Goal: Transaction & Acquisition: Obtain resource

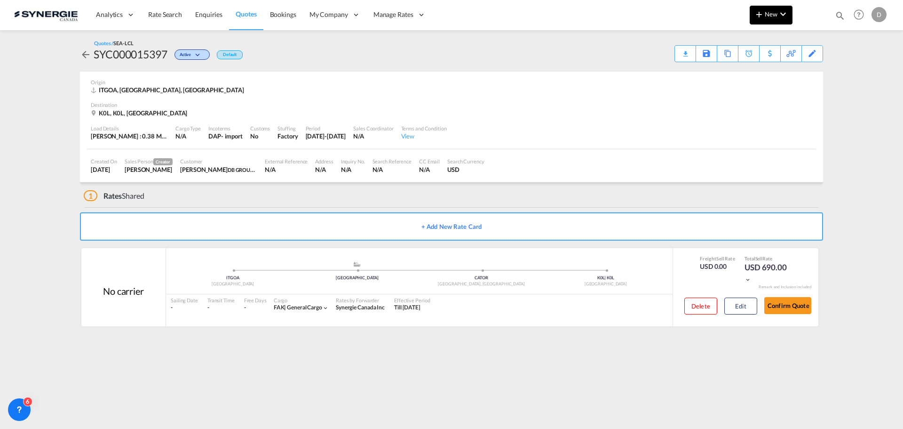
click at [767, 15] on span "New" at bounding box center [771, 14] width 35 height 8
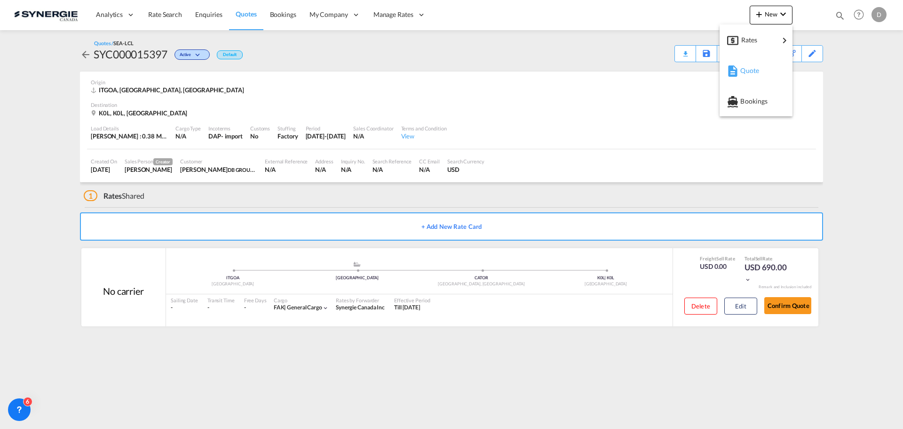
click at [751, 66] on span "Quote" at bounding box center [745, 70] width 10 height 19
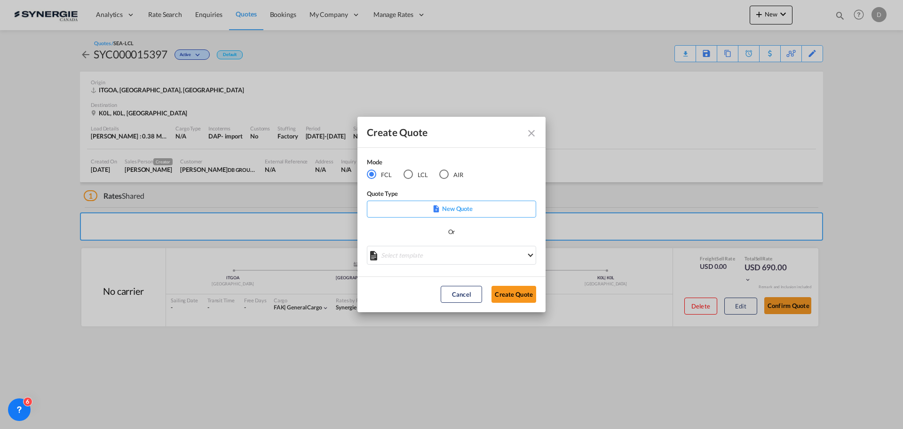
click at [466, 260] on md-select "Select template *NEW* FCL FREEHAND / DAP Pablo Gomez Saldarriaga | 10 Jul 2025 …" at bounding box center [451, 255] width 169 height 19
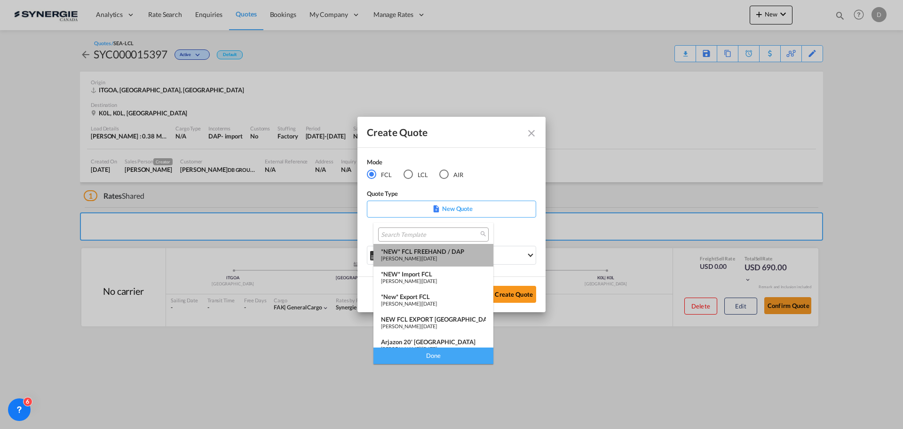
click at [439, 258] on div "Pablo Gomez Saldarriaga | 10 Jul 2025" at bounding box center [433, 258] width 105 height 6
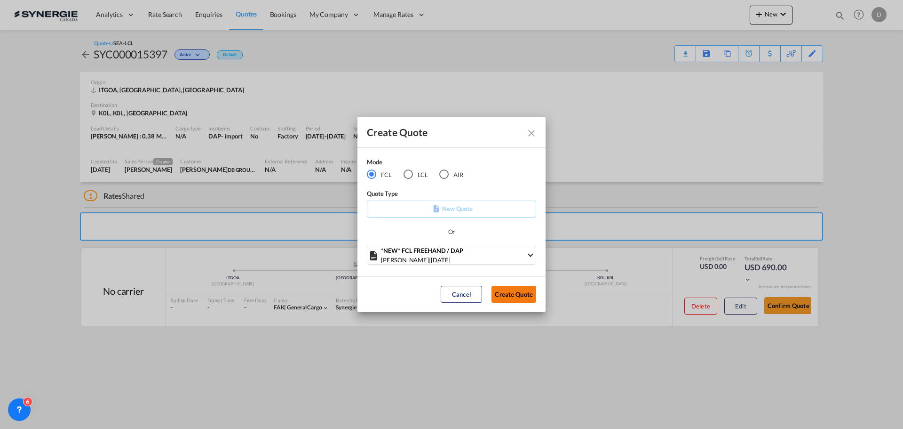
click at [510, 291] on button "Create Quote" at bounding box center [514, 294] width 45 height 17
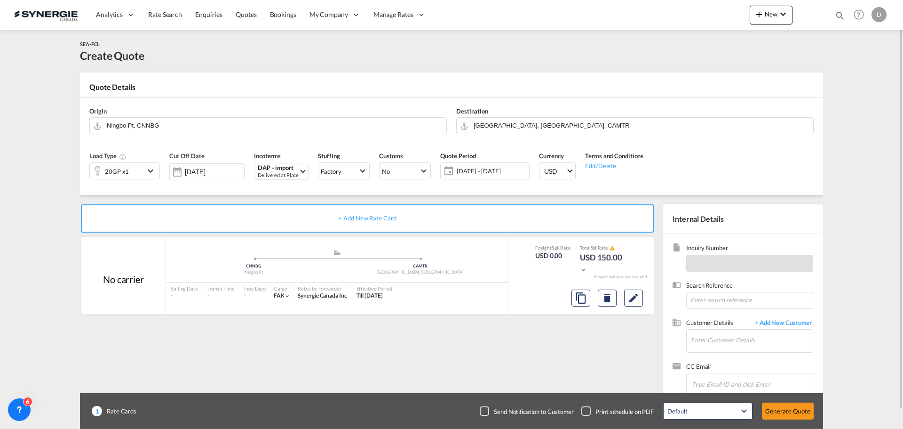
click at [151, 169] on md-icon "icon-chevron-down" at bounding box center [152, 170] width 14 height 11
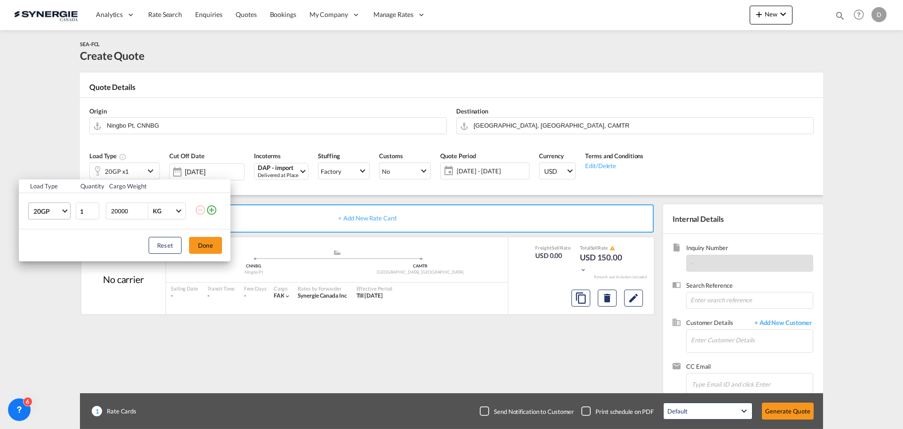
click at [62, 209] on md-select-value "20GP" at bounding box center [51, 211] width 38 height 16
click at [38, 254] on div "40HC" at bounding box center [41, 256] width 17 height 9
click at [196, 245] on button "Done" at bounding box center [205, 245] width 33 height 17
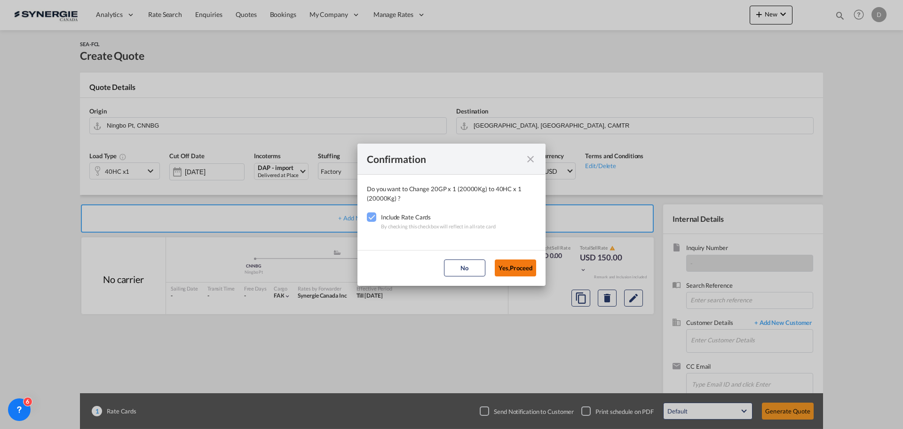
click at [514, 269] on button "Yes,Proceed" at bounding box center [515, 267] width 41 height 17
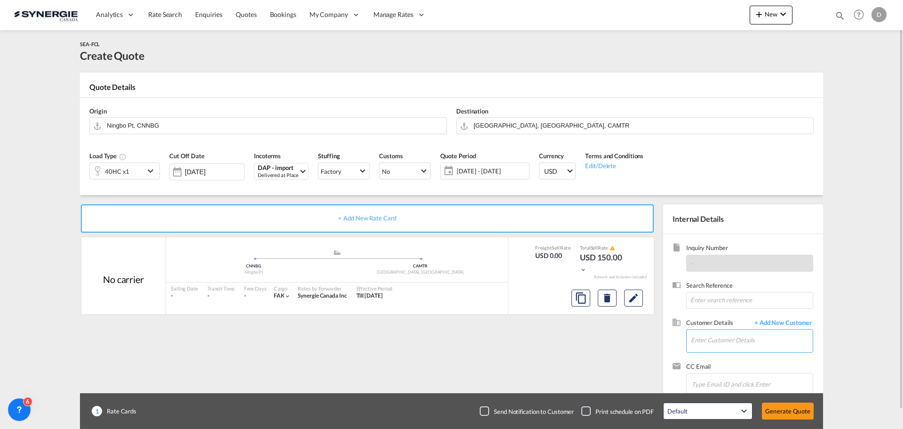
click at [716, 349] on input "Enter Customer Details" at bounding box center [752, 339] width 122 height 21
paste input "Shorouk.Ahmed@dbgroup.net"
type input "Shorouk.Ahmed@dbgroup.net"
click at [805, 323] on span "+ Add New Customer" at bounding box center [782, 323] width 64 height 11
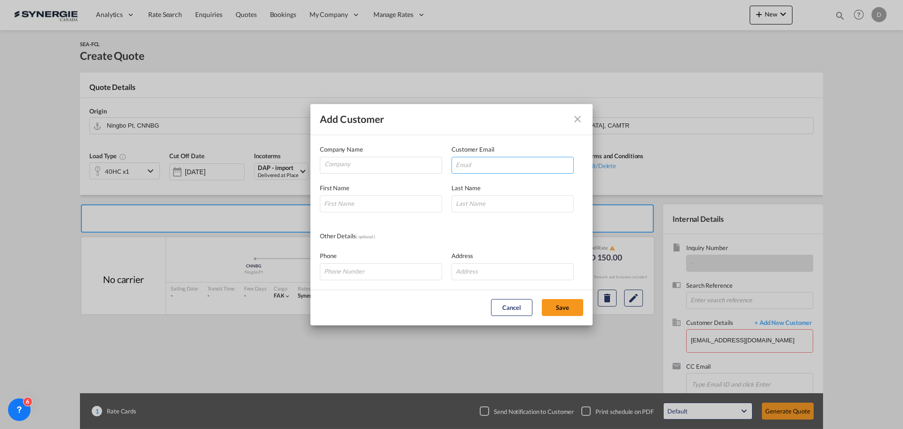
click at [477, 162] on input "Add Customer Company ..." at bounding box center [513, 165] width 122 height 17
paste input "Shorouk.Ahmed@dbgroup.net"
type input "Shorouk.Ahmed@dbgroup.net"
click at [365, 161] on input "Company" at bounding box center [383, 164] width 117 height 14
paste input "D.B Group Egypt Shipping Services LLC"
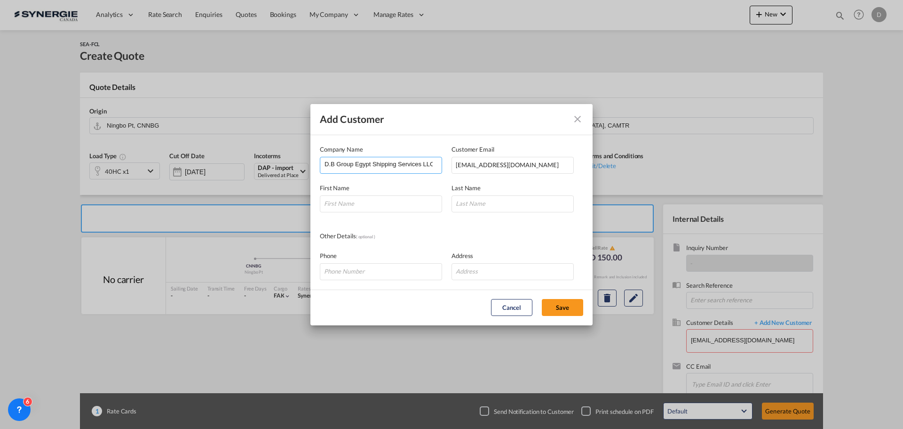
scroll to position [0, 1]
type input "D.B Group Egypt Shipping Services LLC"
click at [396, 200] on input "Add Customer Company ..." at bounding box center [381, 203] width 122 height 17
paste input "Shorouk Ahmed"
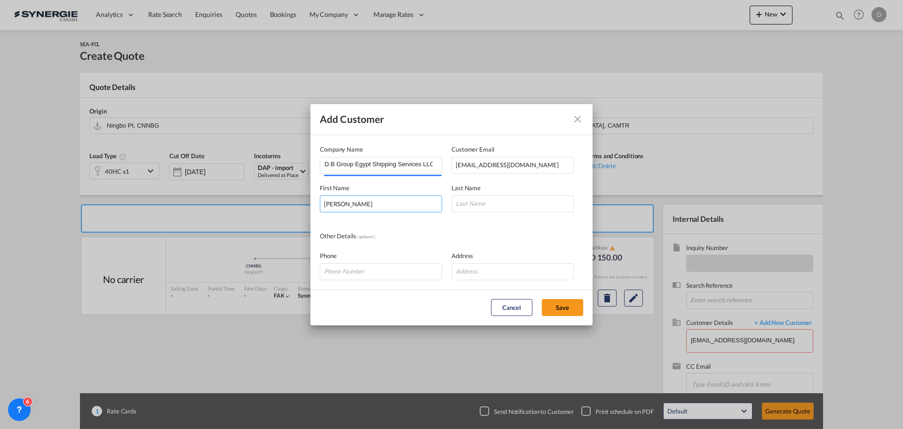
click at [360, 203] on input "Shorouk Ahmed" at bounding box center [381, 203] width 122 height 17
type input "Shorouk"
click at [504, 201] on input "Add Customer Company ..." at bounding box center [513, 203] width 122 height 17
paste input "Ahmed"
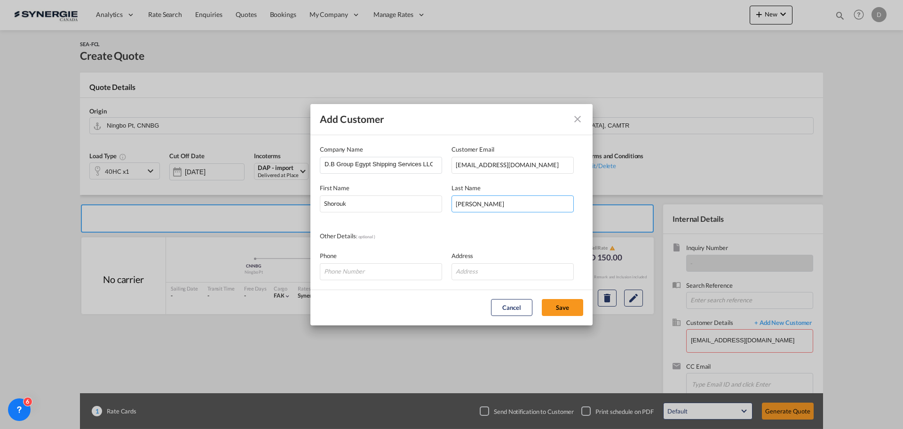
type input "Ahmed"
click at [387, 271] on input "Add Customer Company ..." at bounding box center [381, 271] width 122 height 17
paste input "+0222919996"
type input "+0222919996"
click at [523, 277] on input "Add Customer Company ..." at bounding box center [513, 271] width 122 height 17
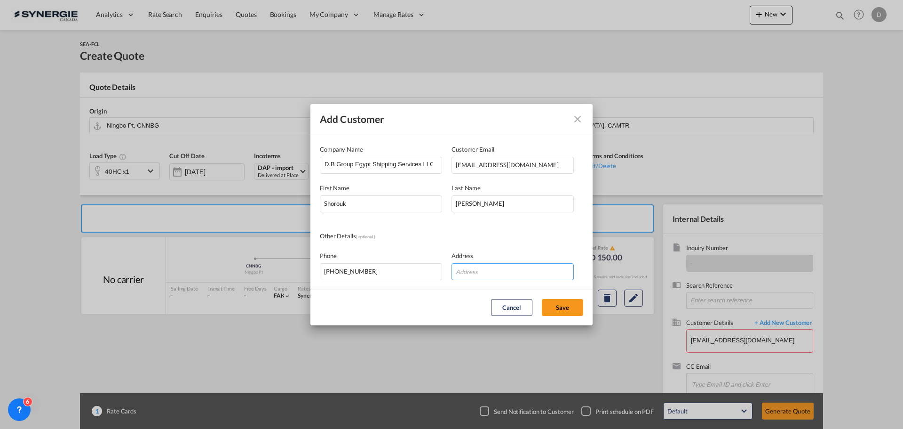
paste input "Cairo Office Egypt"
type input "Cairo Office Egypt"
click at [551, 309] on button "Save" at bounding box center [562, 307] width 41 height 17
type input "D.B Group Egypt Shipping Services LLC, Shorouk Ahmed, Shorouk.Ahmed@dbgroup.net"
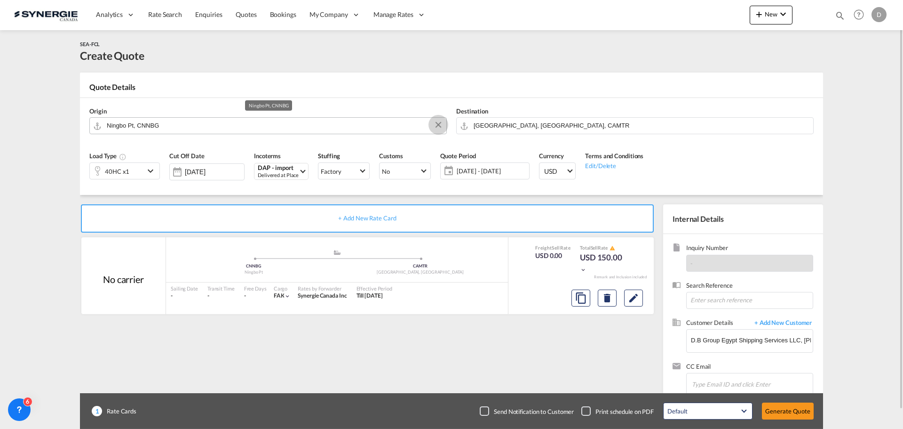
click at [436, 124] on button "Clear Input" at bounding box center [438, 125] width 14 height 14
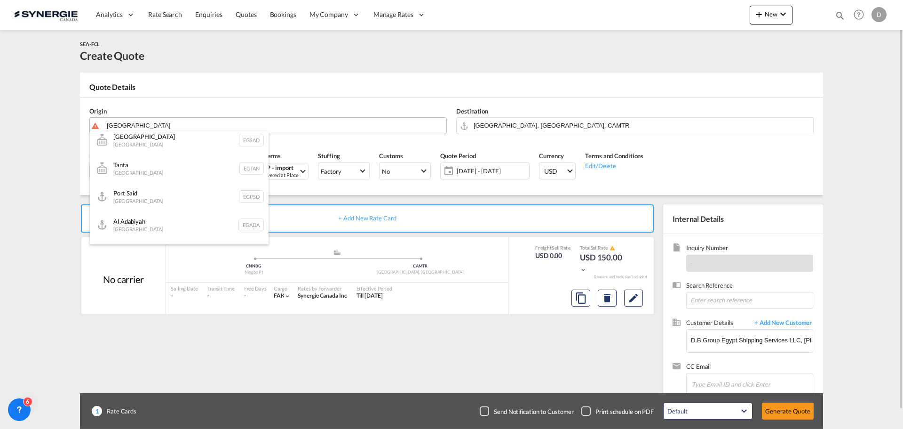
scroll to position [423, 0]
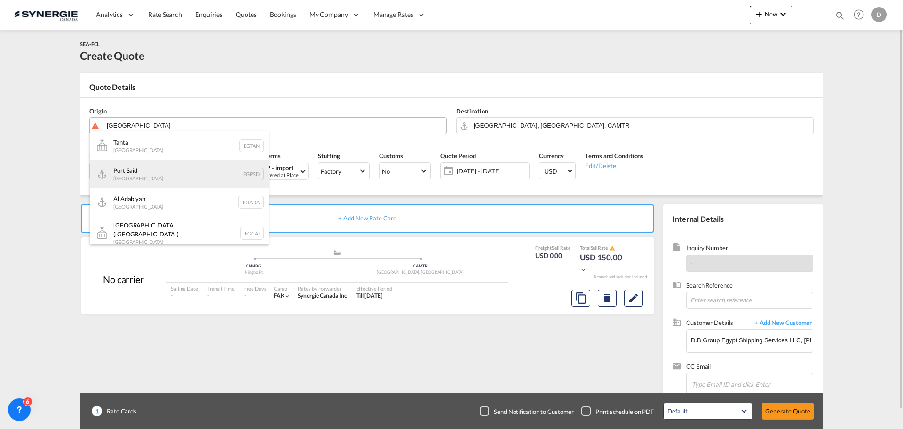
click at [157, 176] on div "Port Said Egypt EGPSD" at bounding box center [179, 173] width 179 height 28
type input "Port Said, EGPSD"
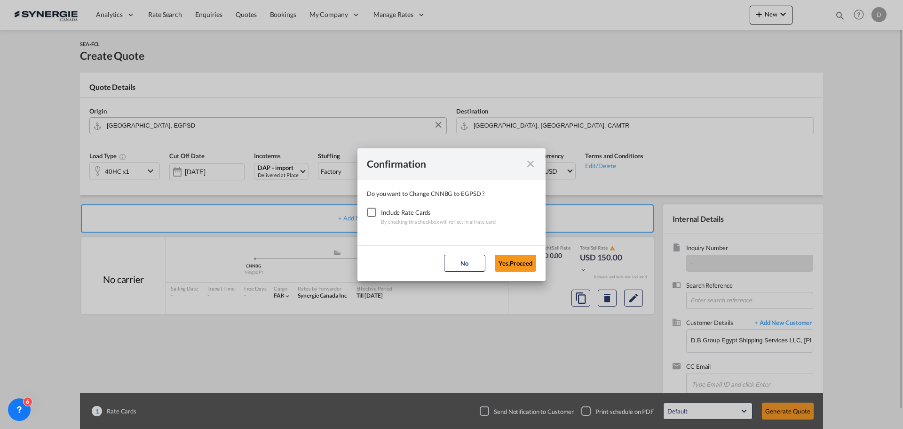
click at [376, 213] on div "Checkbox No Ink" at bounding box center [371, 211] width 9 height 9
drag, startPoint x: 508, startPoint y: 259, endPoint x: 570, endPoint y: 223, distance: 71.2
click at [508, 257] on button "Yes,Proceed" at bounding box center [515, 262] width 41 height 17
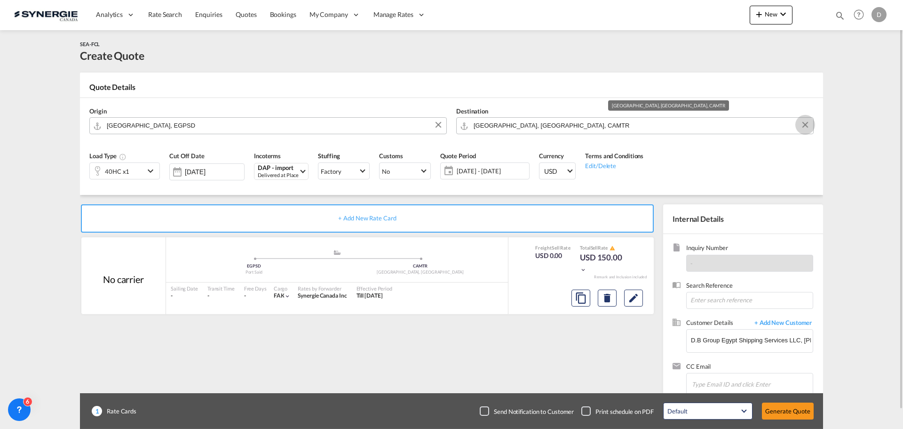
click at [804, 123] on button "Clear Input" at bounding box center [805, 125] width 14 height 14
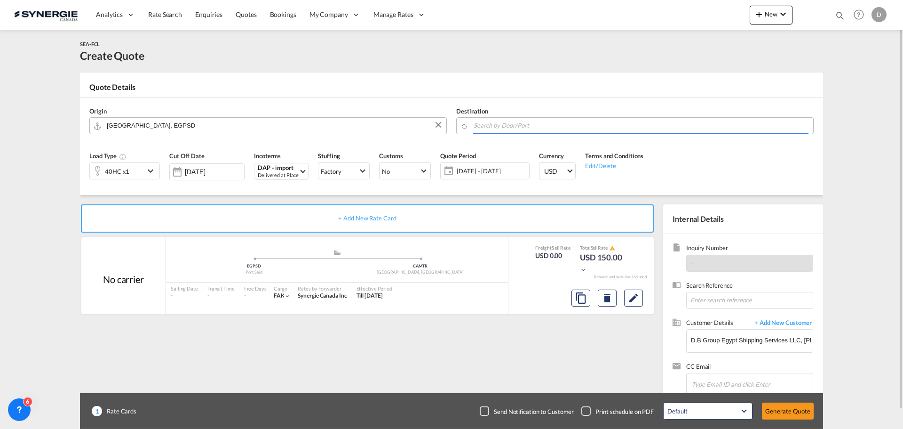
paste input "Fullerton, CA 92833"
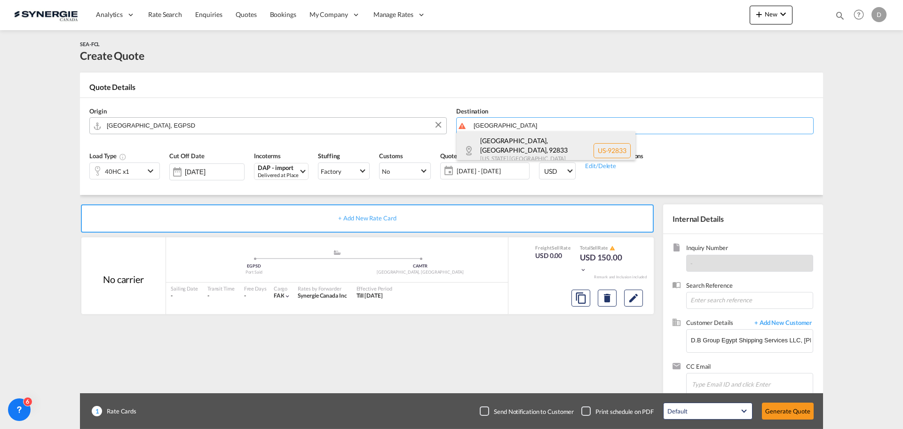
click at [535, 142] on div "Fullerton, CA , 92833 California United States US-92833" at bounding box center [546, 150] width 179 height 38
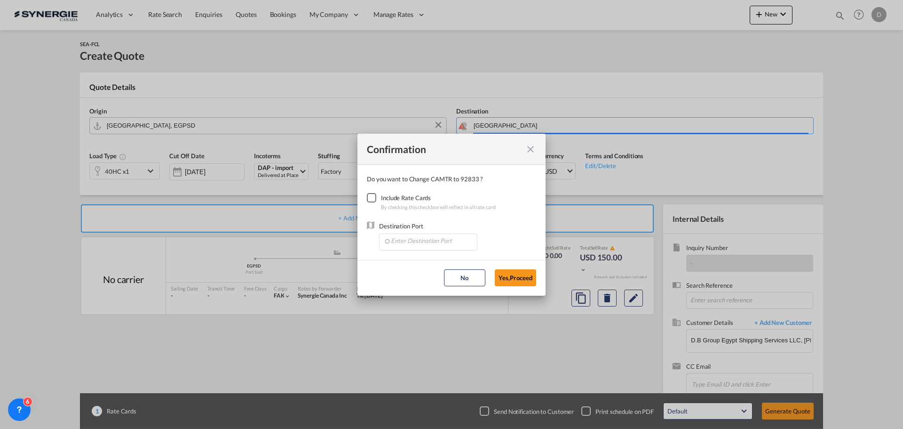
type input "US-92833, Fullerton, CA, California"
click at [373, 199] on div "Checkbox No Ink" at bounding box center [371, 197] width 9 height 9
click at [445, 241] on input "Enter Destination Port" at bounding box center [430, 241] width 93 height 14
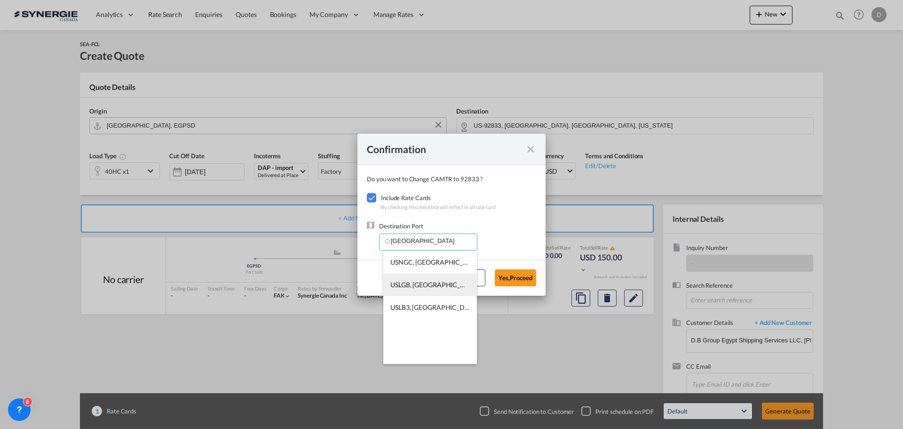
click at [442, 280] on span "USLGB, Long Beach, CA, United States, North America, Americas" at bounding box center [572, 284] width 365 height 8
type input "USLGB, Long Beach, CA, United States, North America, Americas"
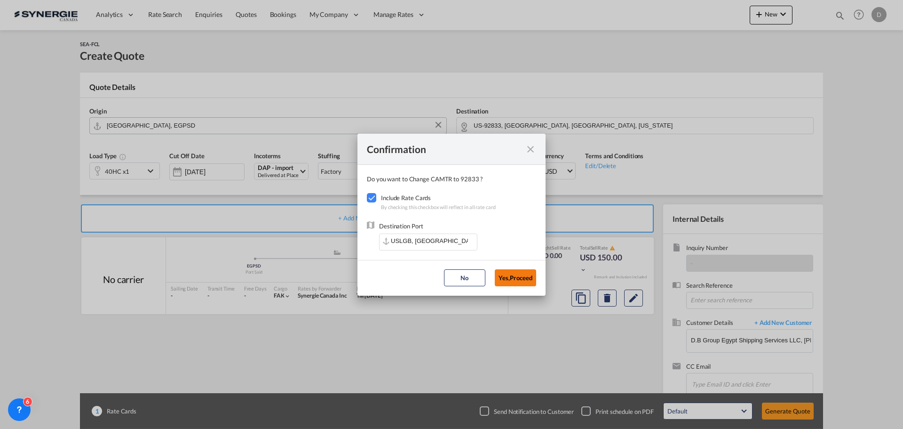
click at [516, 282] on button "Yes,Proceed" at bounding box center [515, 277] width 41 height 17
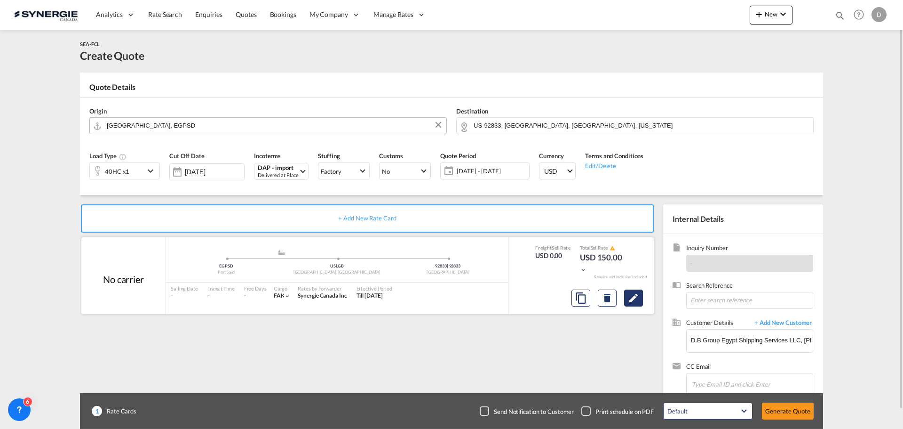
click at [638, 299] on md-icon "Edit" at bounding box center [633, 297] width 11 height 11
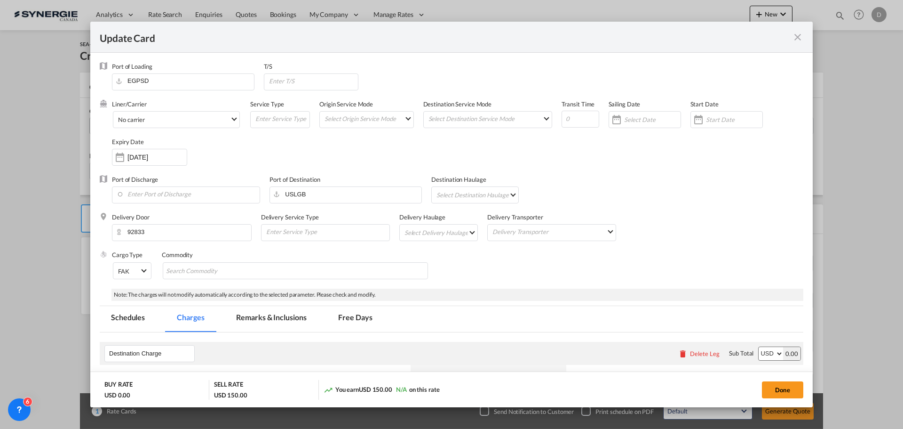
drag, startPoint x: 697, startPoint y: 119, endPoint x: 701, endPoint y: 123, distance: 6.0
click at [697, 118] on div "Update Card Port ..." at bounding box center [698, 119] width 15 height 19
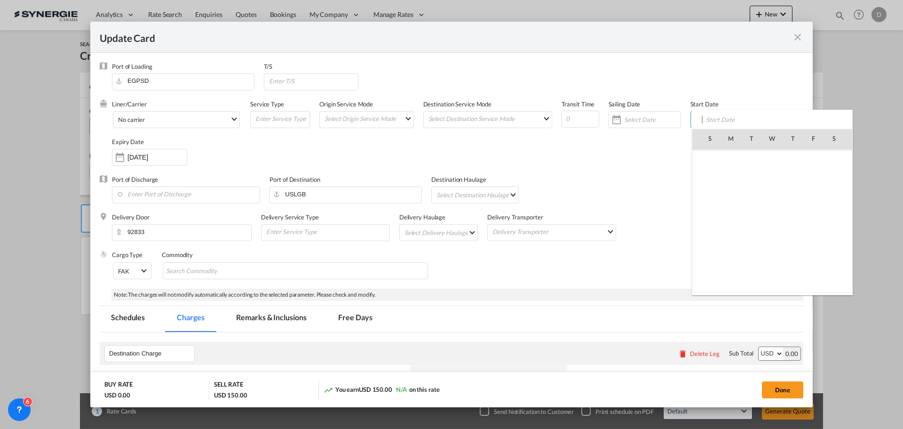
scroll to position [218020, 0]
click at [819, 176] on span "10" at bounding box center [814, 179] width 20 height 20
type input "[DATE]"
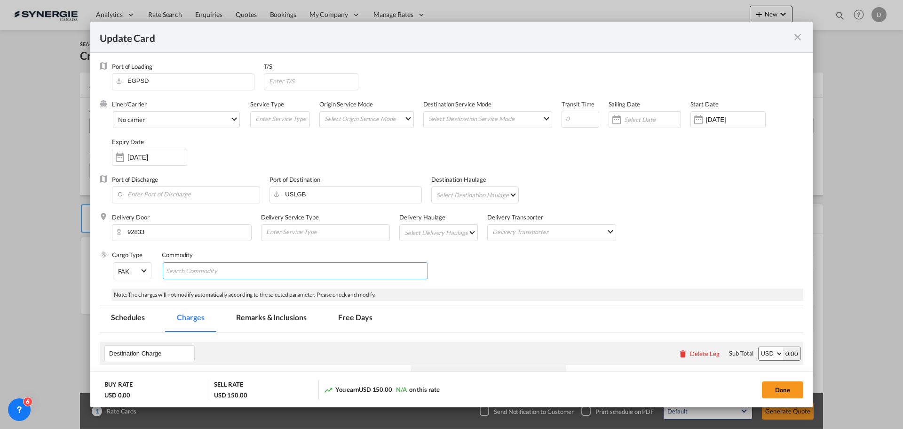
click at [248, 273] on input "Chips input." at bounding box center [209, 270] width 86 height 15
type input "General Cargo"
click at [452, 262] on div "Cargo Type FAK FAK GCR GDSM General Cargo Hazardous Cargo Ambient Foodstuff Chi…" at bounding box center [457, 269] width 691 height 38
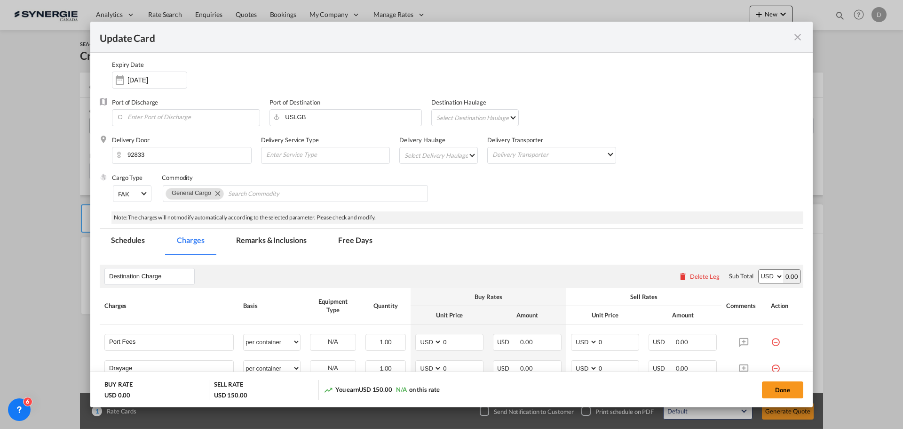
scroll to position [188, 0]
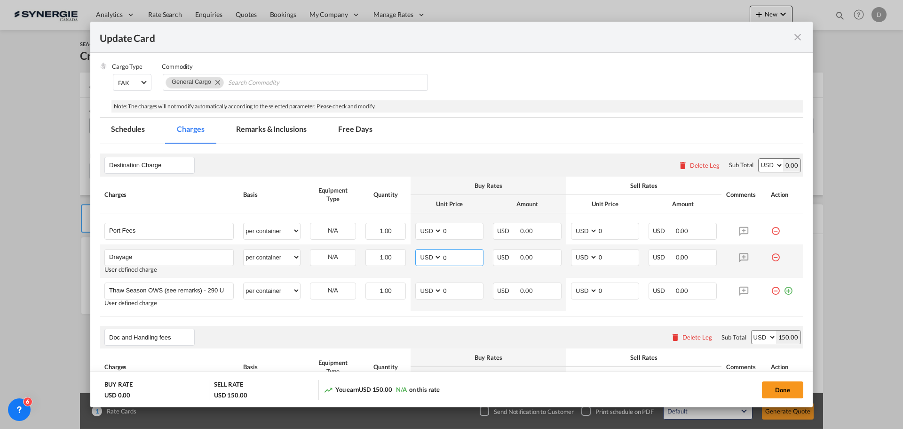
click at [444, 257] on input "0" at bounding box center [462, 256] width 41 height 14
type input "1620"
drag, startPoint x: 593, startPoint y: 258, endPoint x: 608, endPoint y: 258, distance: 15.5
click at [608, 258] on input "0" at bounding box center [618, 256] width 41 height 14
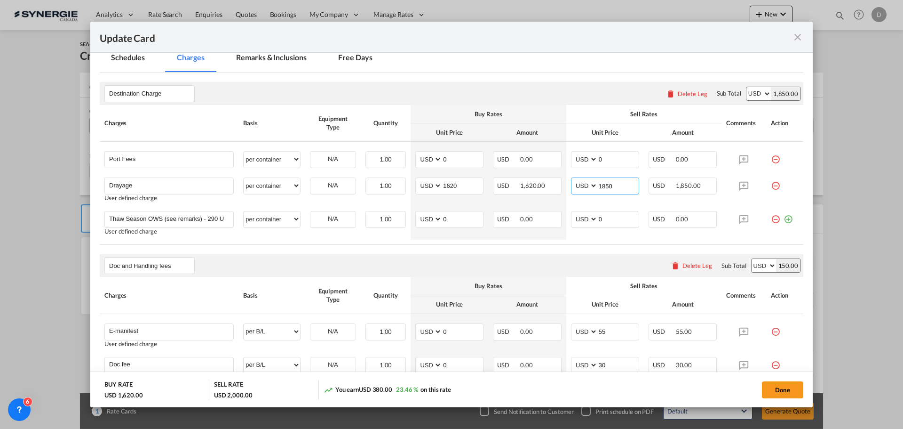
scroll to position [252, 0]
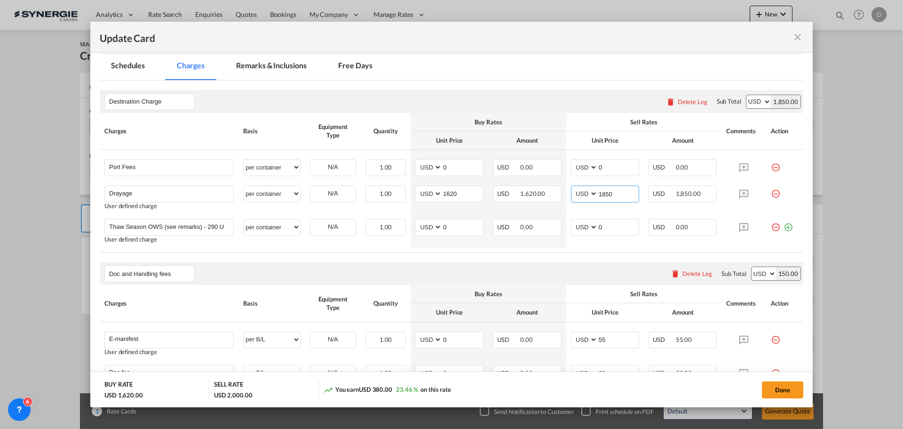
type input "1850"
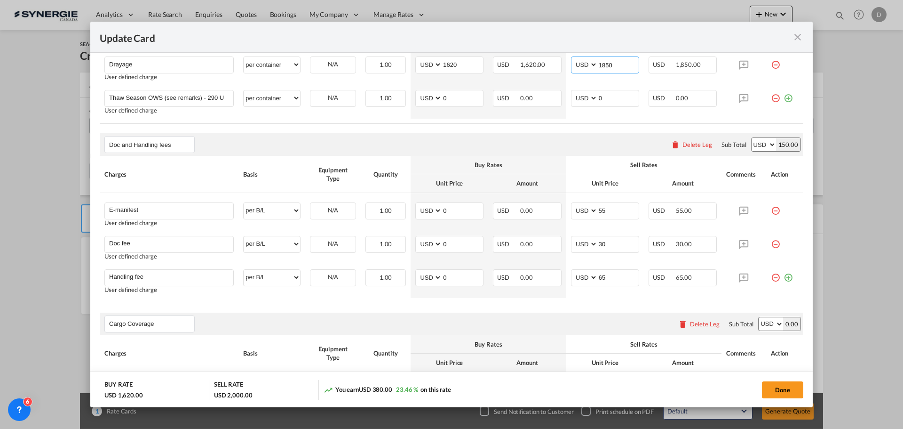
scroll to position [393, 0]
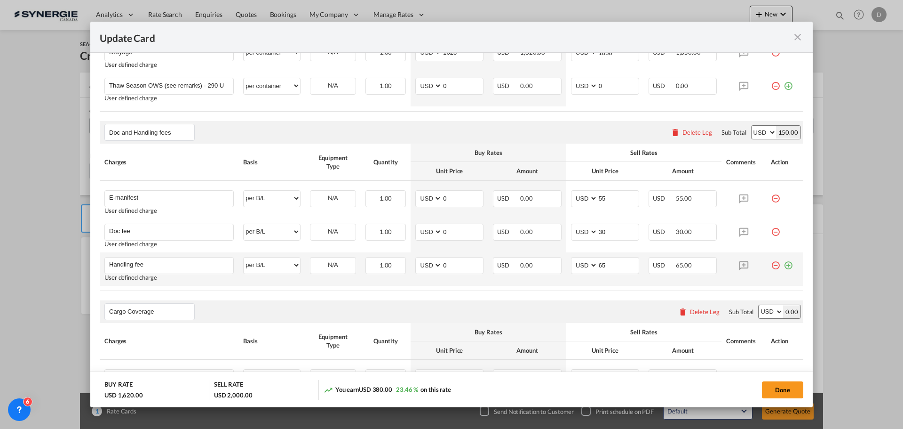
drag, startPoint x: 784, startPoint y: 266, endPoint x: 767, endPoint y: 270, distance: 17.8
click at [784, 266] on md-icon "icon-plus-circle-outline green-400-fg" at bounding box center [788, 261] width 9 height 9
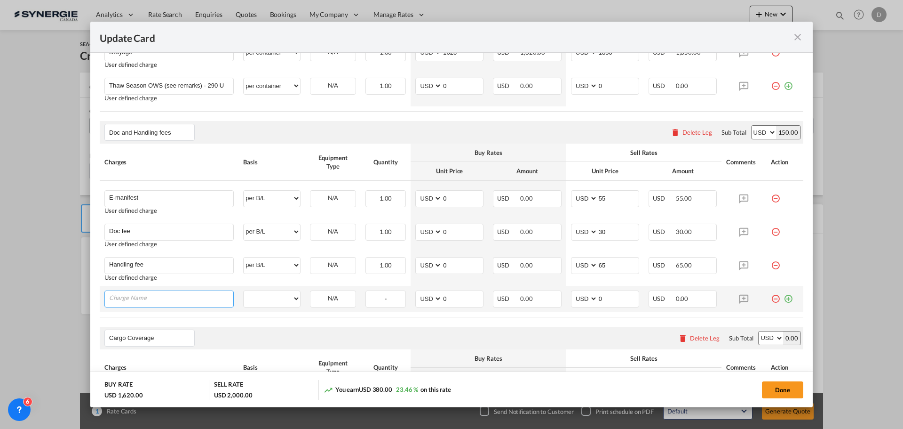
paste input "ISF 5+2 - 85 USD if applicable"
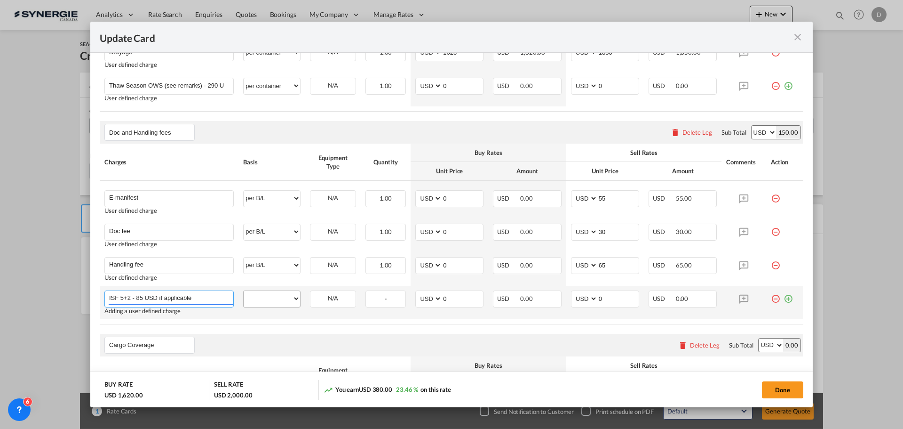
type input "ISF 5+2 - 85 USD if applicable"
click at [275, 301] on select "per equipment per container per B/L per shipping bill per shipment per pallet p…" at bounding box center [272, 298] width 56 height 15
select select "per B/L"
click at [244, 291] on select "per equipment per container per B/L per shipping bill per shipment per pallet p…" at bounding box center [272, 298] width 56 height 15
drag, startPoint x: 596, startPoint y: 299, endPoint x: 604, endPoint y: 299, distance: 8.5
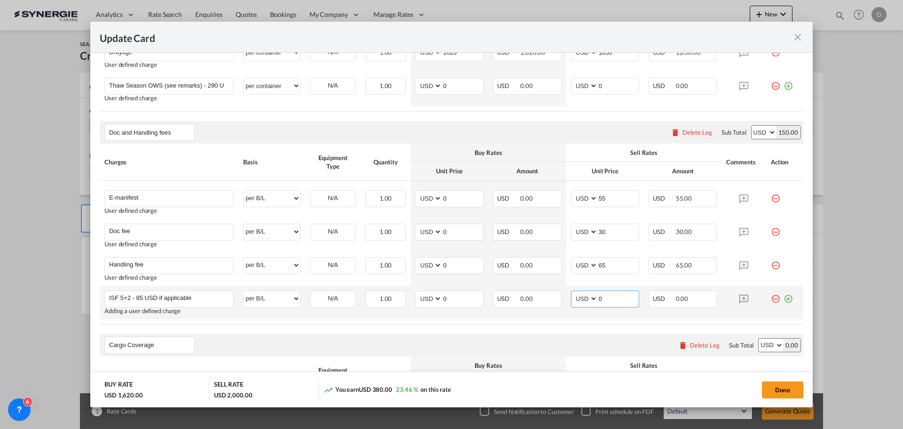
click at [604, 299] on input "0" at bounding box center [618, 298] width 41 height 14
drag, startPoint x: 595, startPoint y: 298, endPoint x: 600, endPoint y: 298, distance: 5.2
click at [600, 298] on input "0" at bounding box center [618, 298] width 41 height 14
type input "85"
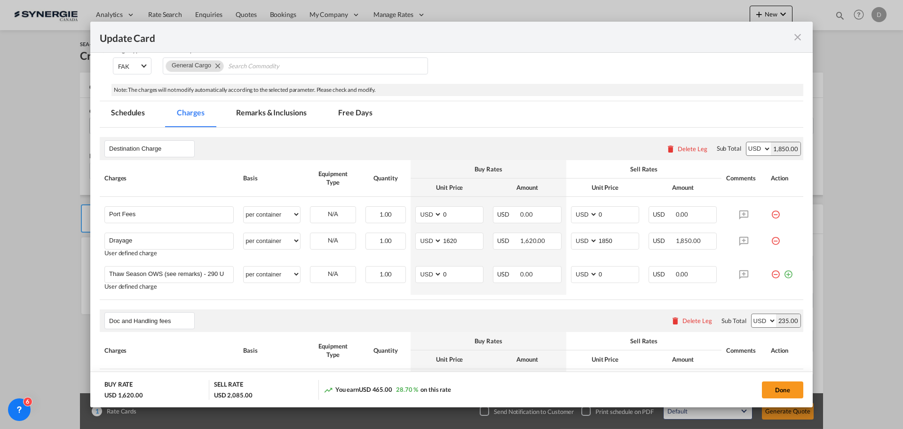
scroll to position [158, 0]
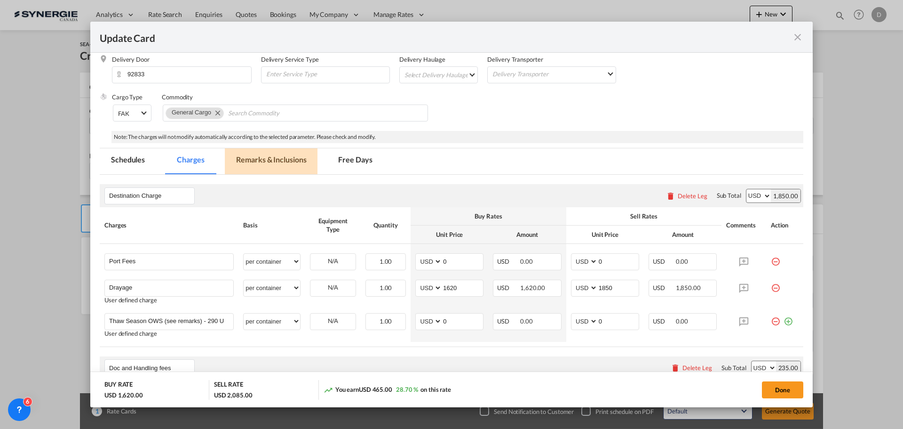
click at [287, 154] on md-tab-item "Remarks & Inclusions" at bounding box center [271, 161] width 93 height 26
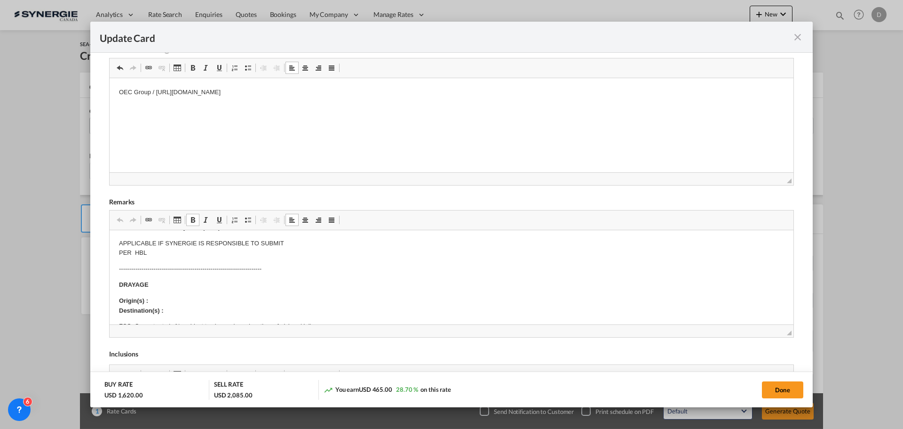
scroll to position [141, 0]
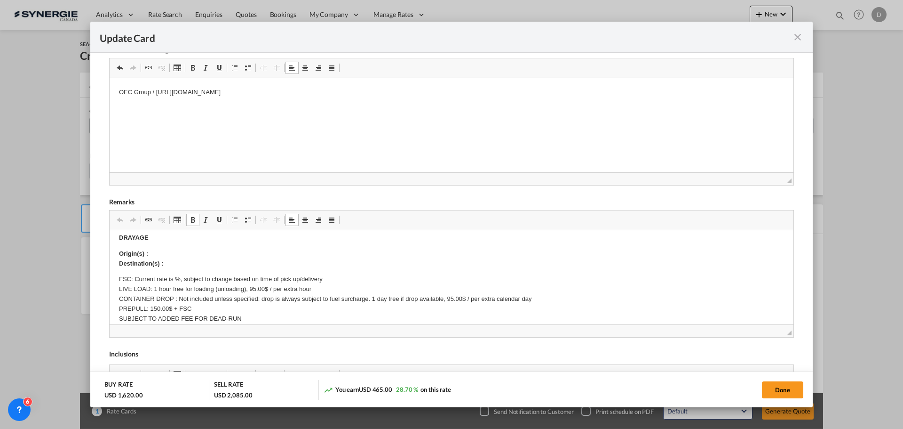
click at [169, 257] on p "Origin(s) : Destination(s) :" at bounding box center [451, 259] width 665 height 20
click at [172, 265] on body "E Manifest (ACI): Applicable if Synergie is responsible to submit Per E-manifes…" at bounding box center [451, 342] width 665 height 488
click at [178, 267] on p "Origin(s) : LA / Long Beach Destination(s) :" at bounding box center [451, 259] width 665 height 20
click at [777, 389] on button "Done" at bounding box center [782, 389] width 41 height 17
type input "09 Oct 2025"
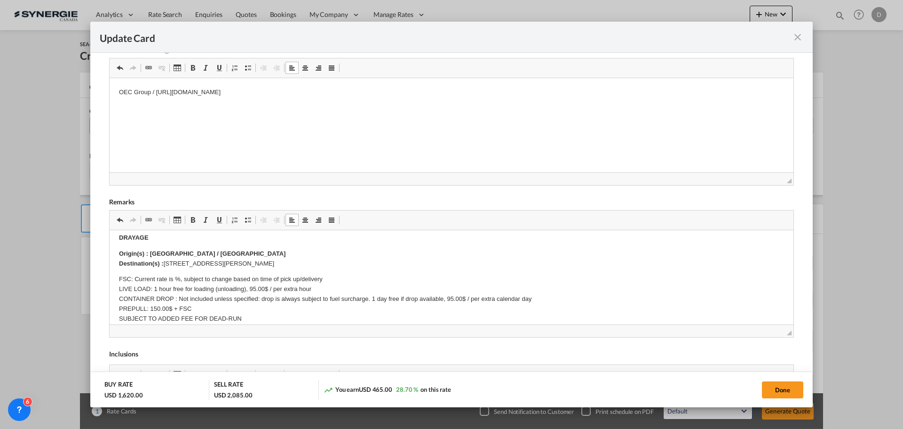
type input "08 Nov 2025"
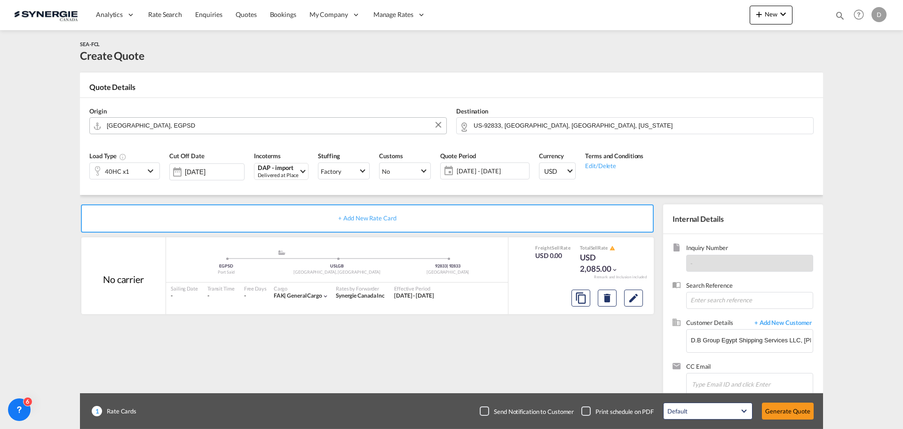
scroll to position [144, 0]
click at [784, 413] on button "Generate Quote" at bounding box center [788, 410] width 52 height 17
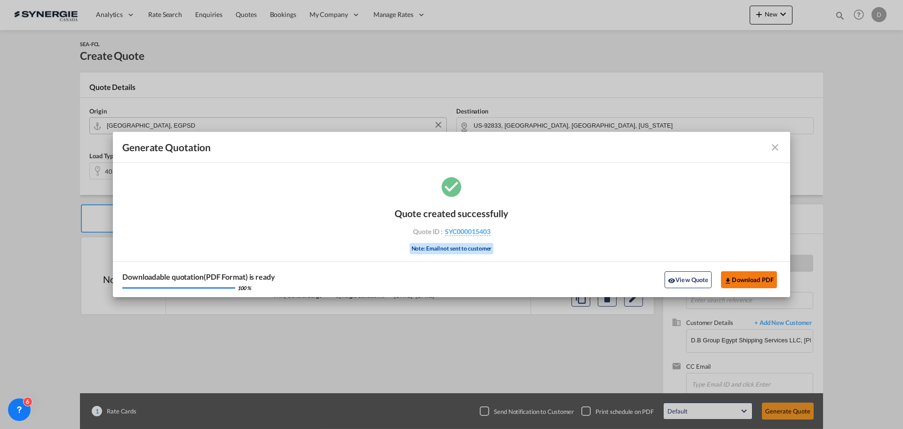
drag, startPoint x: 680, startPoint y: 277, endPoint x: 676, endPoint y: 267, distance: 10.1
click at [680, 277] on button "View Quote" at bounding box center [688, 279] width 47 height 17
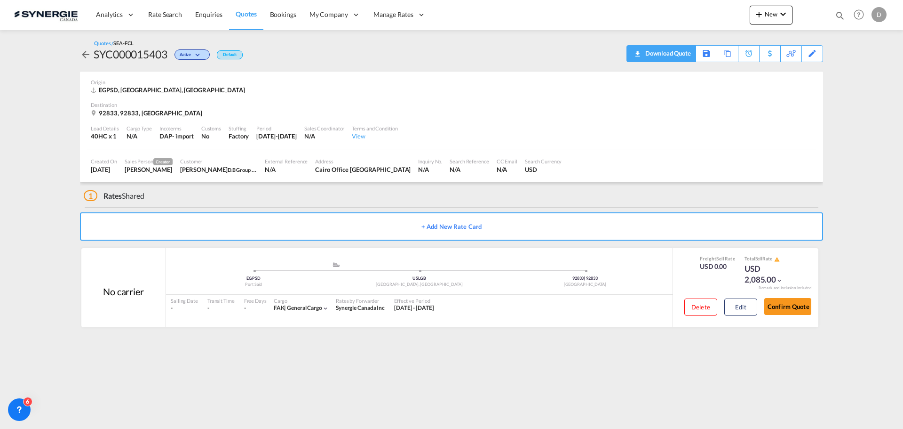
click at [685, 52] on div "Download Quote" at bounding box center [667, 53] width 48 height 15
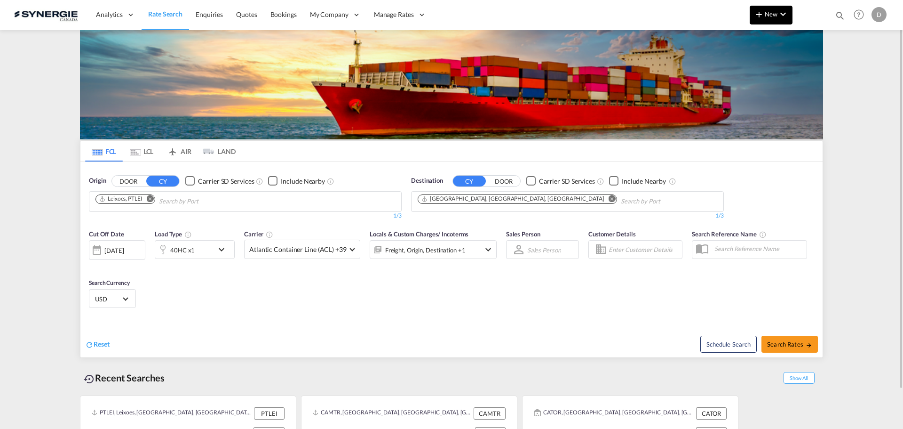
click at [768, 22] on button "New" at bounding box center [771, 15] width 43 height 19
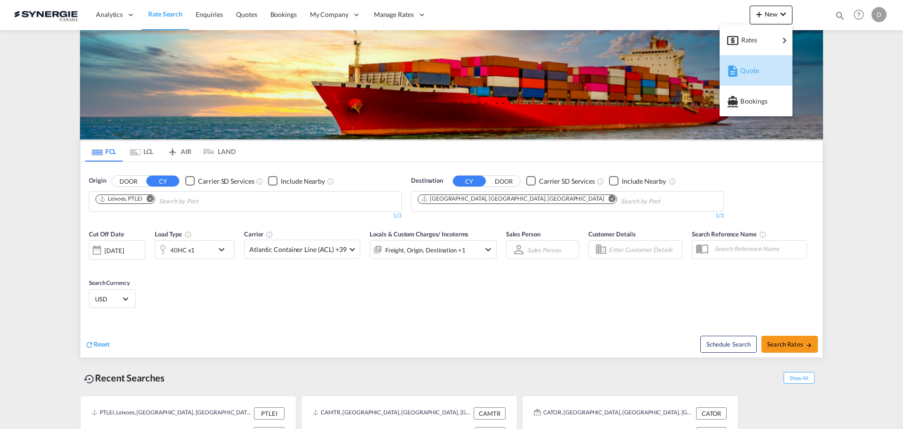
click at [751, 71] on span "Quote" at bounding box center [745, 70] width 10 height 19
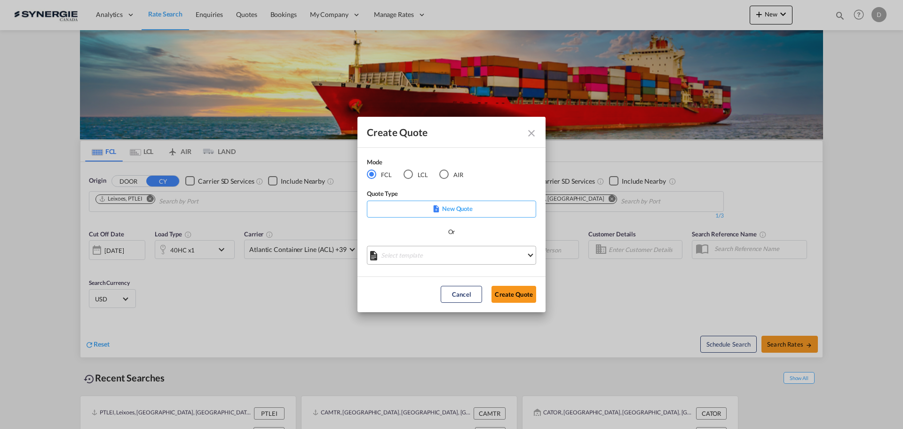
click at [439, 256] on md-select "Select template *NEW* FCL FREEHAND / DAP Pablo Gomez Saldarriaga | 10 Jul 2025 …" at bounding box center [451, 255] width 169 height 19
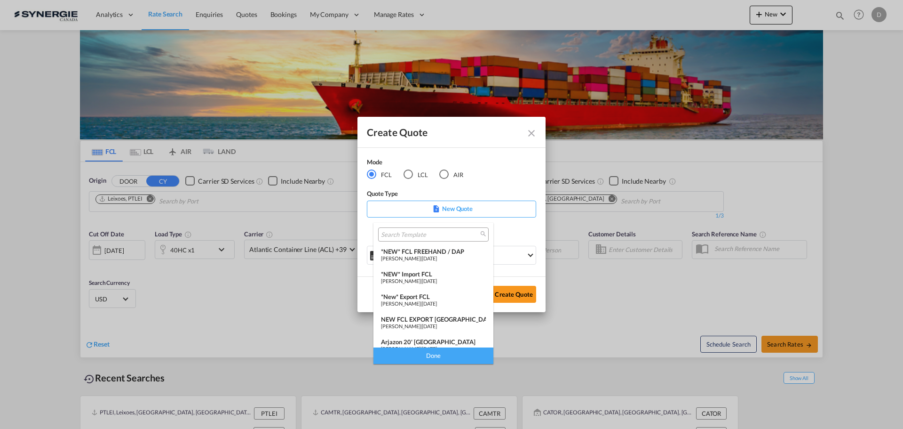
click at [429, 275] on div "*NEW* Import FCL" at bounding box center [433, 274] width 105 height 8
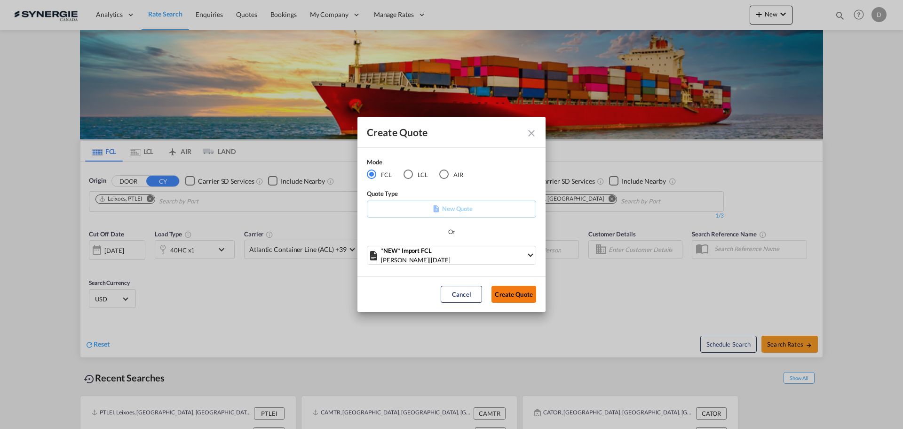
click at [508, 294] on button "Create Quote" at bounding box center [514, 294] width 45 height 17
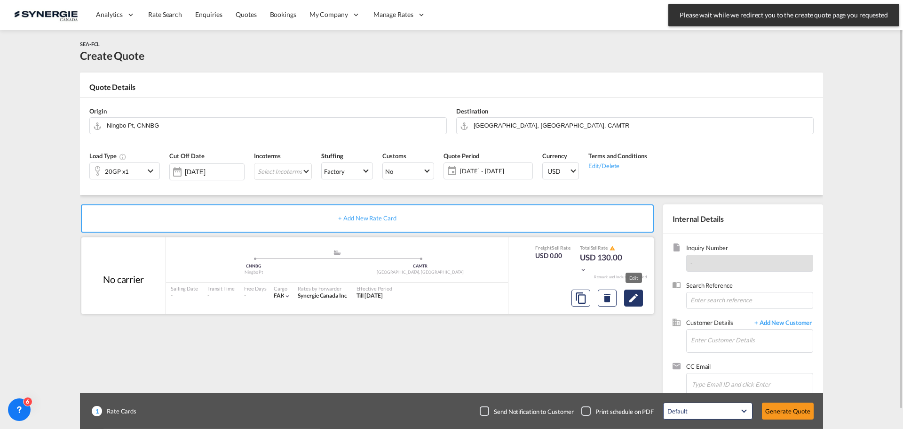
click at [641, 300] on button "Edit" at bounding box center [633, 297] width 19 height 17
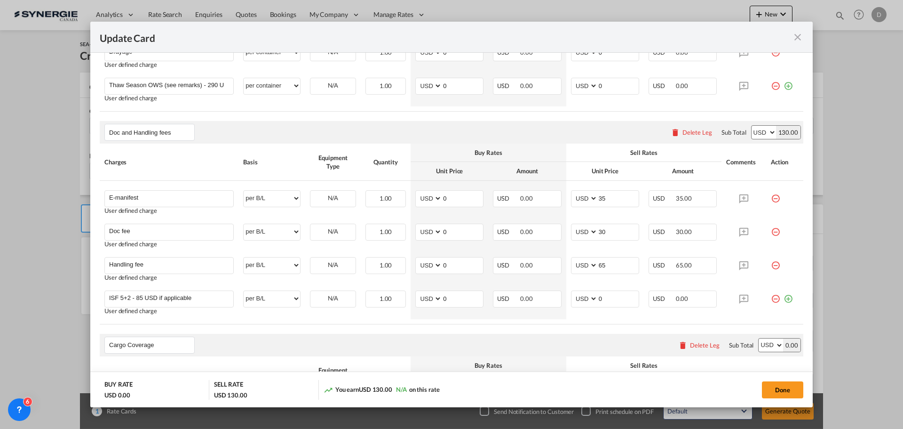
scroll to position [659, 0]
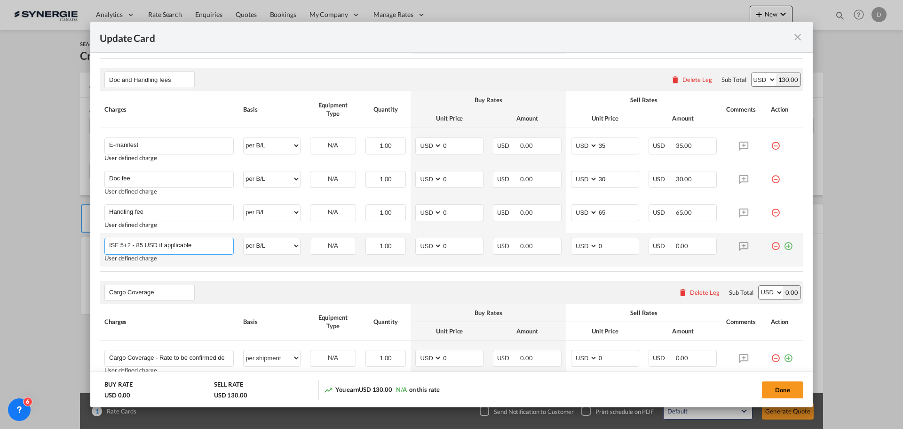
drag, startPoint x: 109, startPoint y: 243, endPoint x: 215, endPoint y: 245, distance: 105.8
click at [215, 245] on input "ISF 5+2 - 85 USD if applicable" at bounding box center [171, 245] width 124 height 14
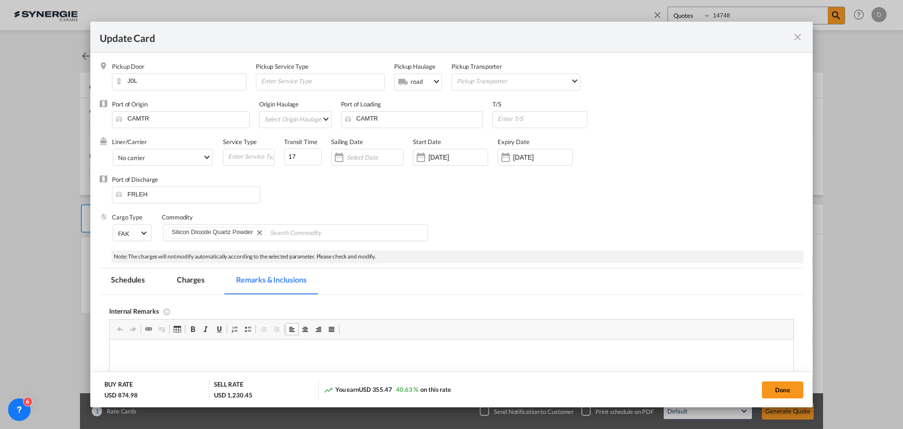
select select "Quotes"
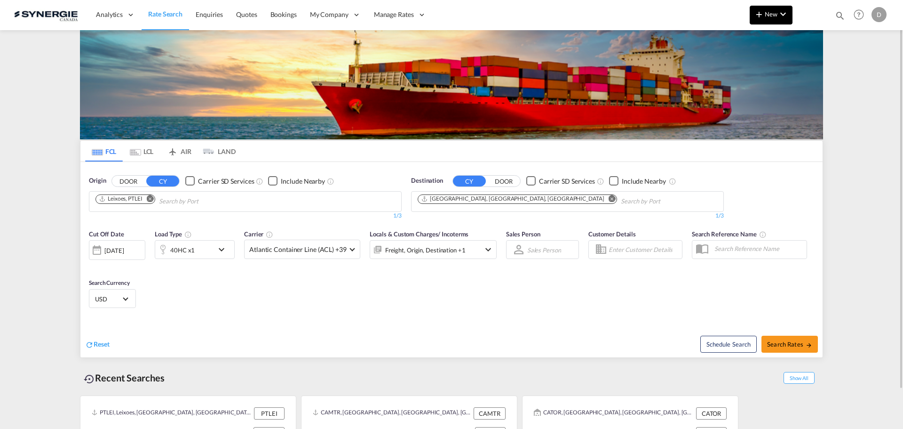
click at [764, 16] on md-icon "icon-plus 400-fg" at bounding box center [759, 13] width 11 height 11
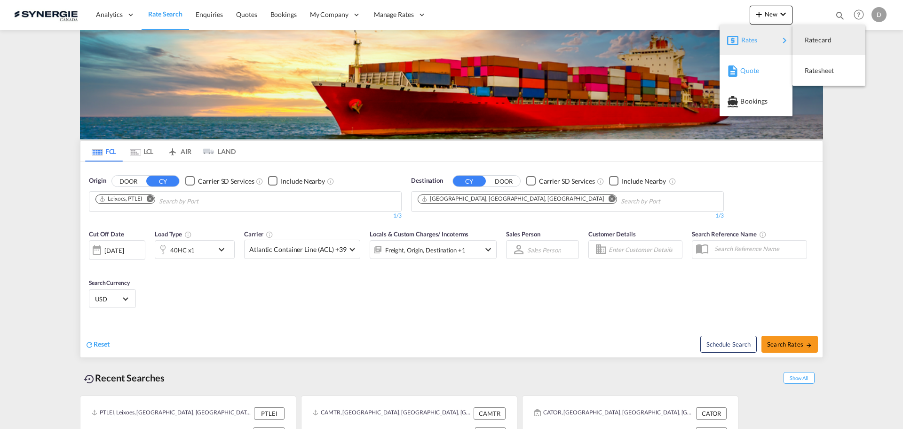
click at [748, 68] on span "Quote" at bounding box center [745, 70] width 10 height 19
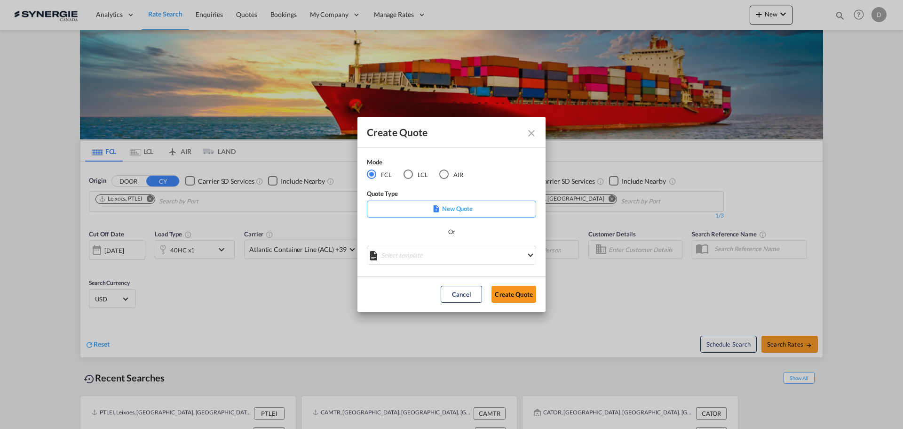
click at [406, 173] on div "LCL" at bounding box center [408, 173] width 9 height 9
click at [456, 253] on md-select "Select template *NEW* UBV [GEOGRAPHIC_DATA] consol LCL [PERSON_NAME] | [DATE] N…" at bounding box center [451, 255] width 169 height 19
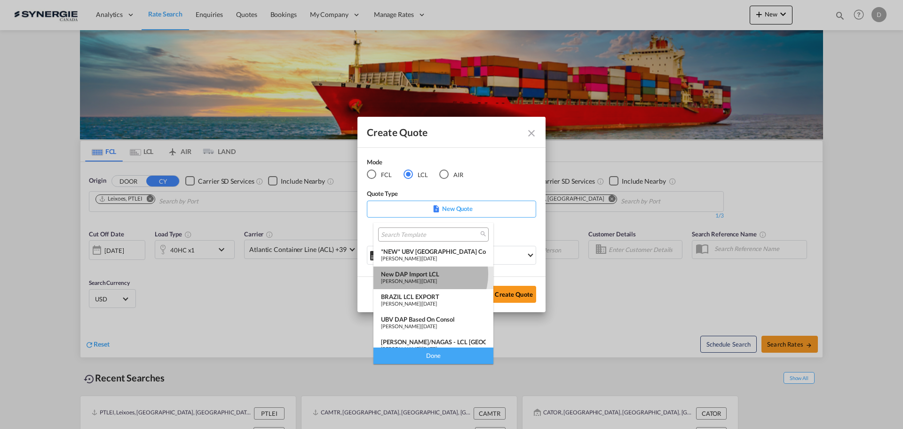
click at [425, 274] on div "New DAP Import LCL" at bounding box center [433, 274] width 105 height 8
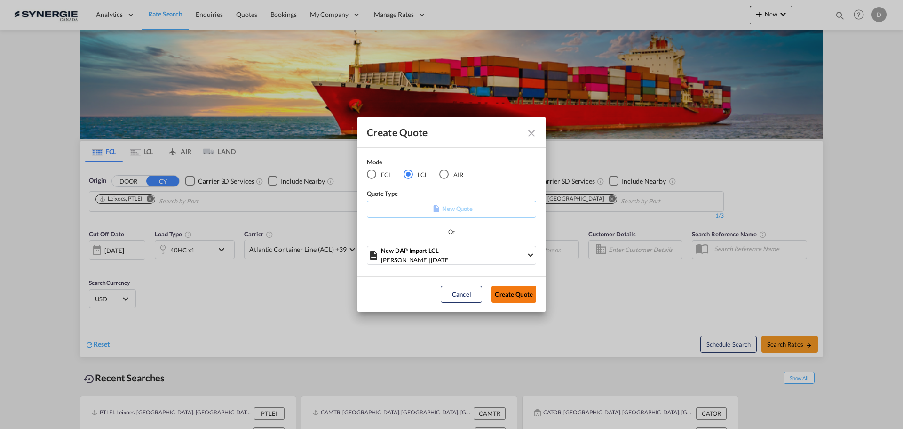
click at [512, 291] on button "Create Quote" at bounding box center [514, 294] width 45 height 17
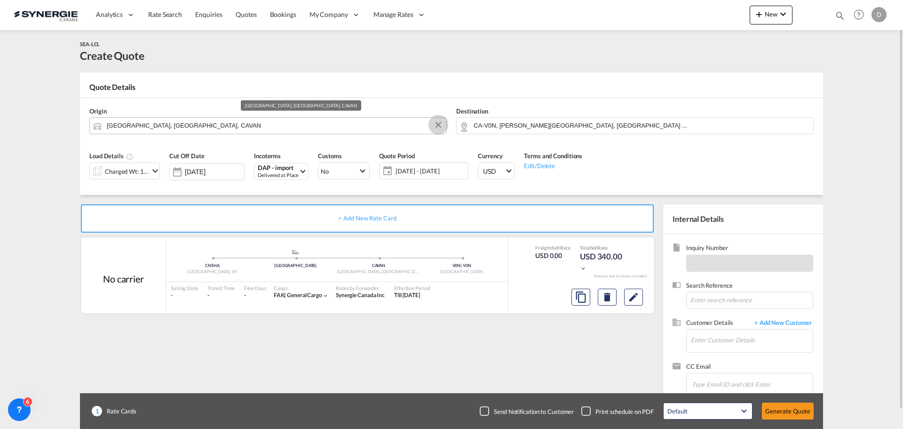
click at [440, 123] on button "Clear Input" at bounding box center [438, 125] width 14 height 14
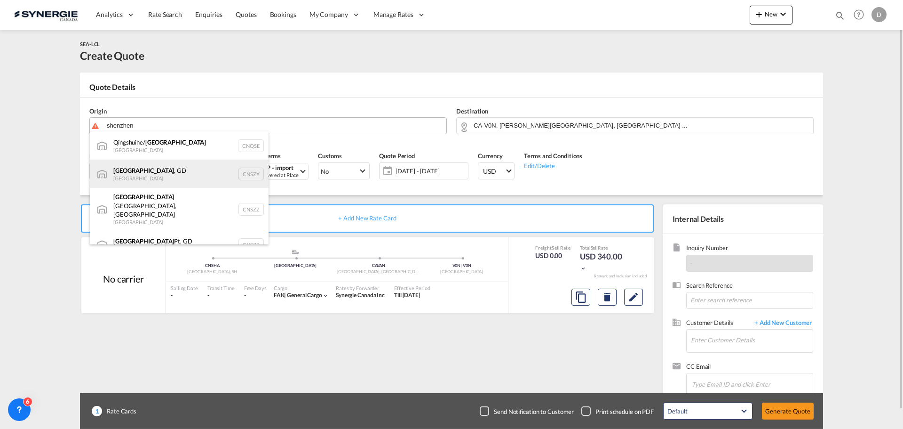
click at [133, 170] on div "[GEOGRAPHIC_DATA] , GD [GEOGRAPHIC_DATA] CNSZX" at bounding box center [179, 173] width 179 height 28
type input "[GEOGRAPHIC_DATA], GD, CNSZX"
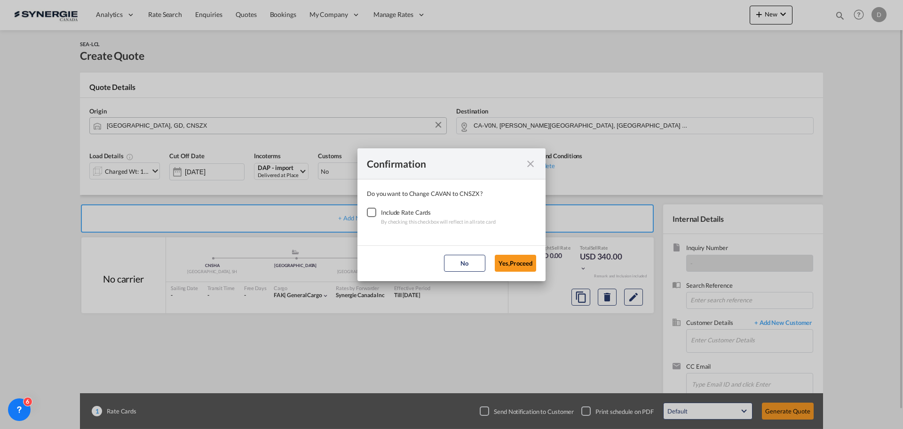
click at [369, 210] on div "Checkbox No Ink" at bounding box center [371, 211] width 9 height 9
click at [512, 256] on button "Yes,Proceed" at bounding box center [515, 262] width 41 height 17
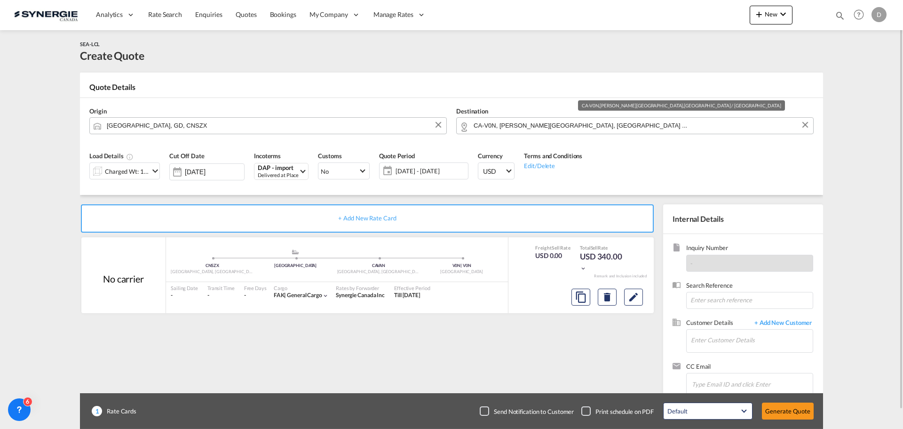
click at [601, 127] on input "CA-V0N, [PERSON_NAME][GEOGRAPHIC_DATA], [GEOGRAPHIC_DATA] ..." at bounding box center [641, 125] width 335 height 16
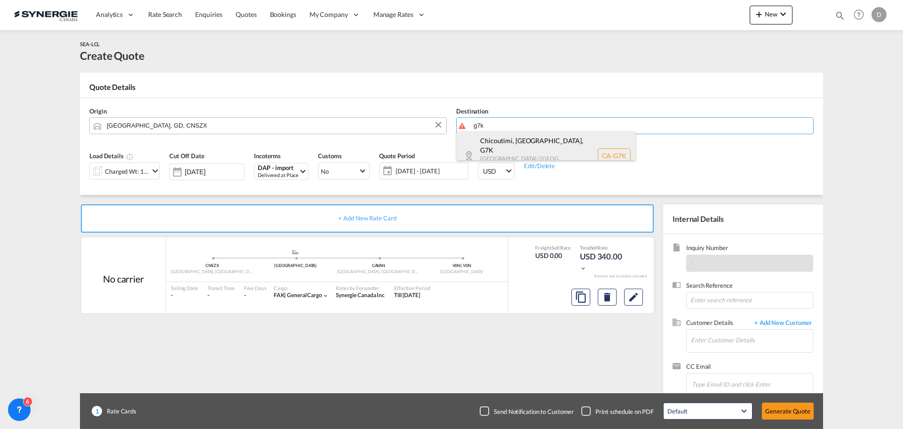
click at [531, 144] on div "Chicoutimi, [GEOGRAPHIC_DATA] , G7K [GEOGRAPHIC_DATA] / [GEOGRAPHIC_DATA] [GEOG…" at bounding box center [546, 155] width 179 height 48
type input "CA-G7K, [GEOGRAPHIC_DATA], [GEOGRAPHIC_DATA], [GEOGRAPHIC_DATA] / [GEOGRAPHIC_D…"
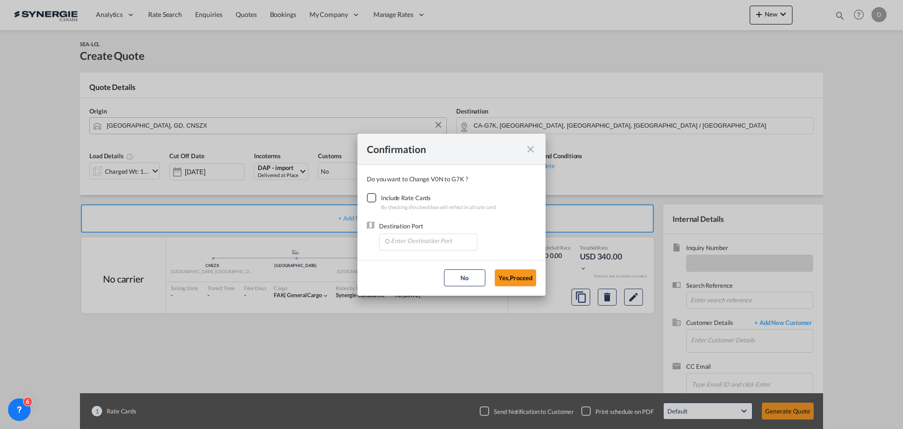
click at [372, 198] on div "Checkbox No Ink" at bounding box center [371, 197] width 9 height 9
click at [427, 244] on input "Enter Destination Port" at bounding box center [430, 241] width 93 height 14
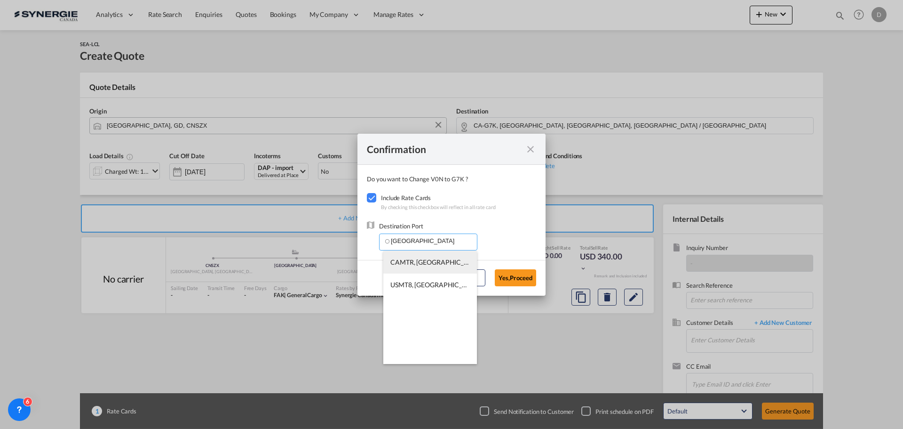
click at [429, 261] on span "CAMTR, [GEOGRAPHIC_DATA], [GEOGRAPHIC_DATA], [GEOGRAPHIC_DATA], [GEOGRAPHIC_DAT…" at bounding box center [574, 262] width 369 height 8
type input "CAMTR, [GEOGRAPHIC_DATA], [GEOGRAPHIC_DATA], [GEOGRAPHIC_DATA], [GEOGRAPHIC_DAT…"
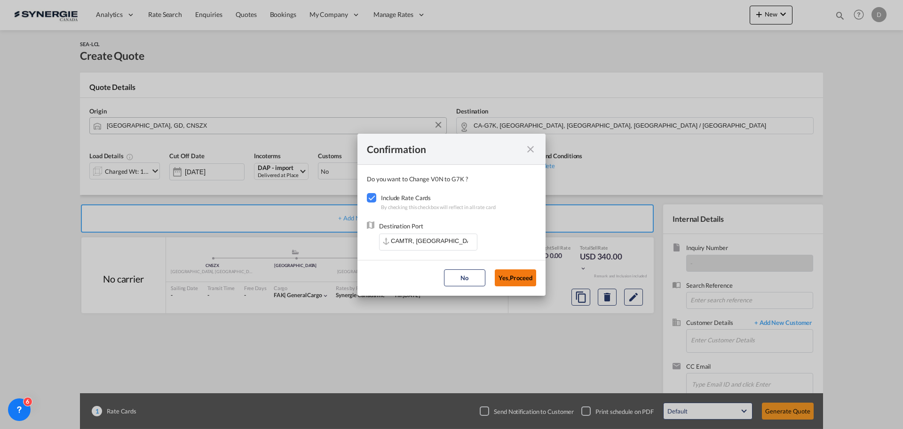
click at [508, 275] on button "Yes,Proceed" at bounding box center [515, 277] width 41 height 17
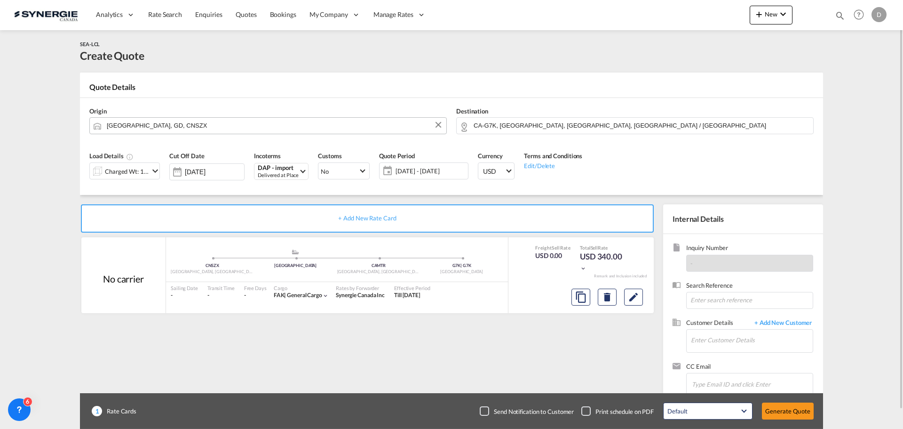
click at [152, 171] on md-icon "icon-chevron-down" at bounding box center [155, 170] width 11 height 11
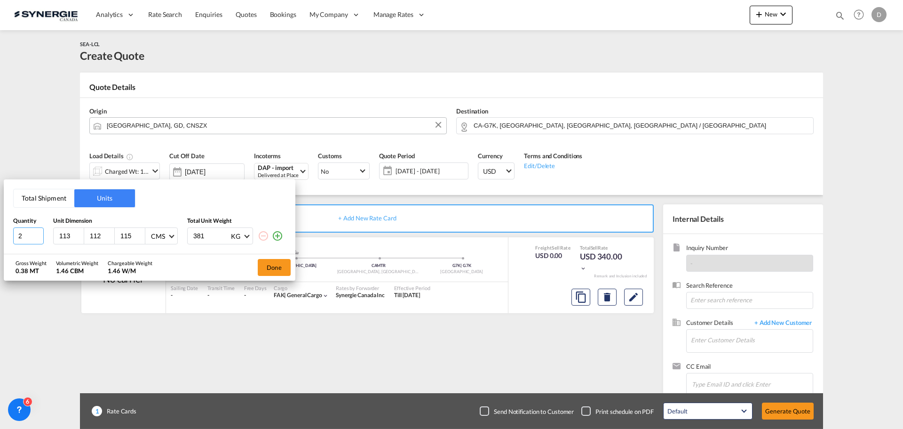
click at [40, 233] on input "2" at bounding box center [28, 235] width 31 height 17
click at [40, 233] on input "3" at bounding box center [28, 235] width 31 height 17
click at [40, 233] on input "4" at bounding box center [28, 235] width 31 height 17
click at [40, 233] on input "5" at bounding box center [28, 235] width 31 height 17
click at [40, 233] on input "6" at bounding box center [28, 235] width 31 height 17
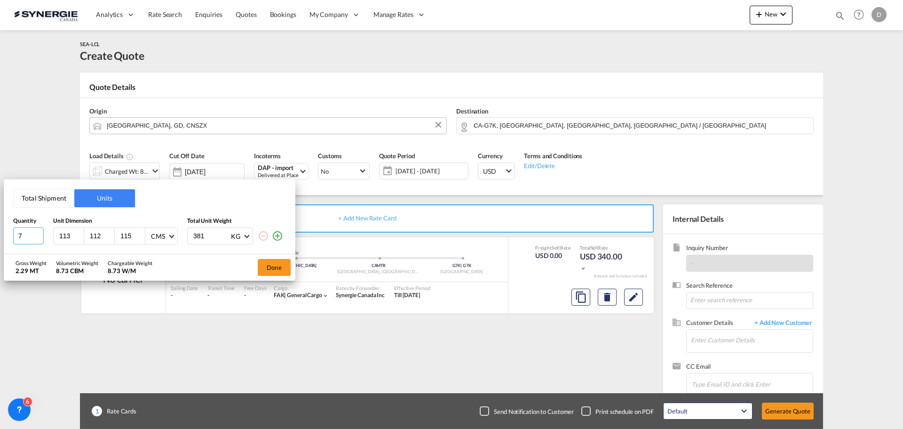
click at [40, 233] on input "7" at bounding box center [28, 235] width 31 height 17
type input "8"
click at [40, 233] on input "8" at bounding box center [28, 235] width 31 height 17
click at [64, 234] on input "113" at bounding box center [70, 235] width 25 height 8
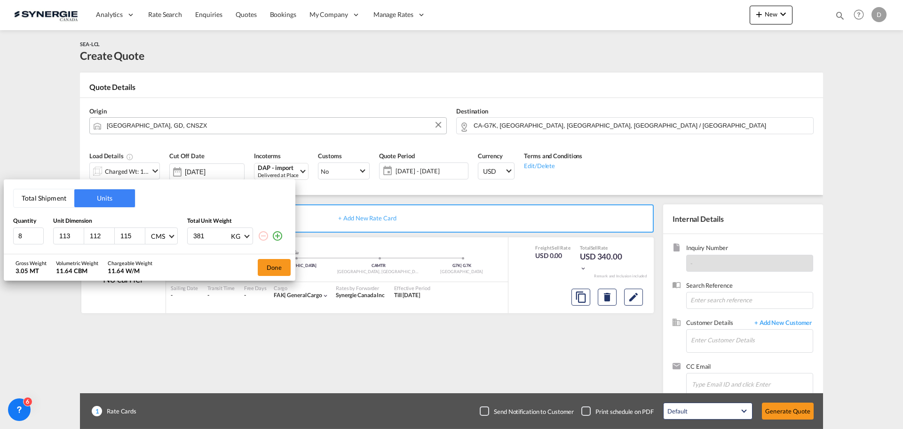
click at [64, 233] on input "113" at bounding box center [70, 235] width 25 height 8
click at [65, 234] on input "113" at bounding box center [70, 235] width 25 height 8
type input "121"
type input "101"
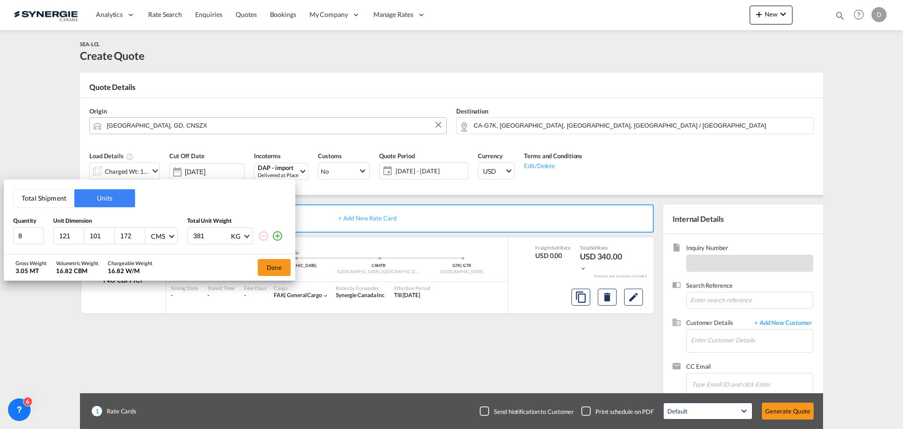
type input "172"
type input "112.5"
click at [267, 264] on button "Done" at bounding box center [274, 267] width 33 height 17
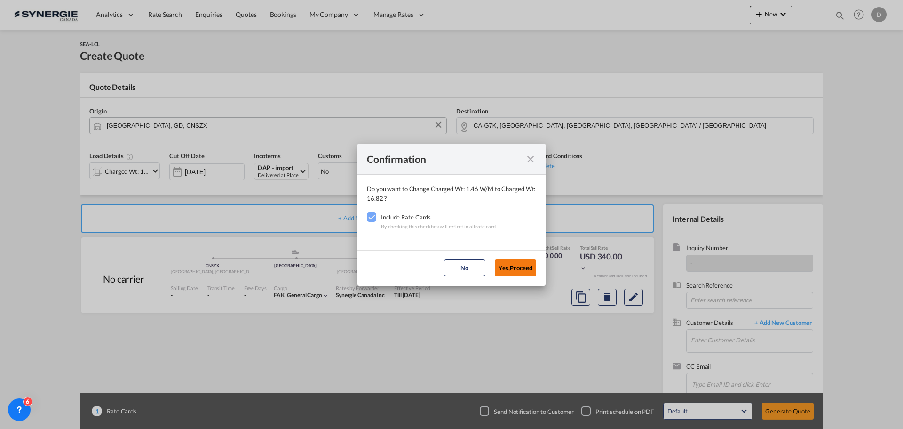
click at [519, 263] on button "Yes,Proceed" at bounding box center [515, 267] width 41 height 17
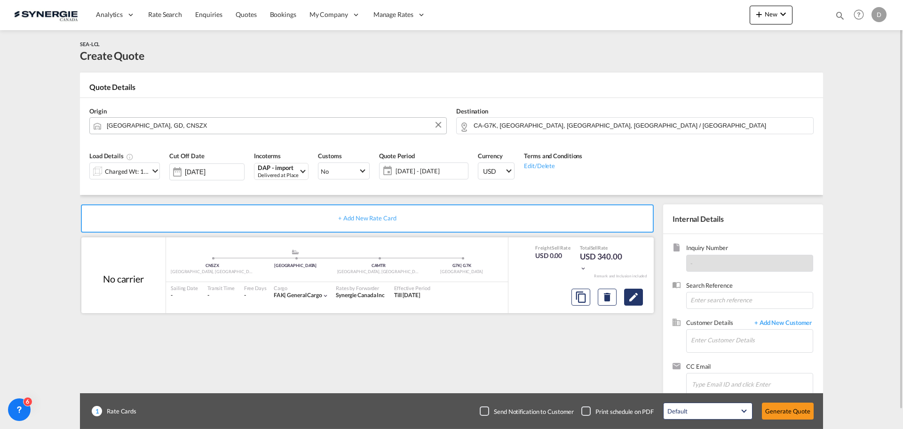
click at [634, 301] on md-icon "Edit" at bounding box center [633, 296] width 11 height 11
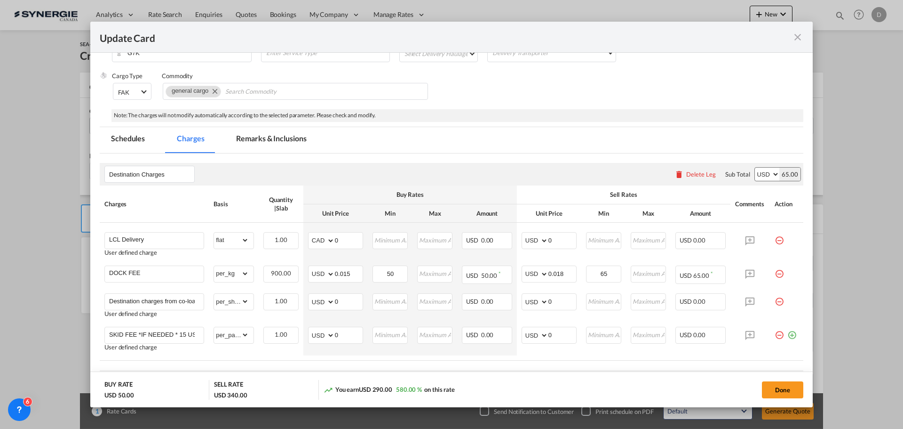
select select "flat"
select select "per_kg"
select select "per_shipment"
select select "per_pallet"
select select "per_bl"
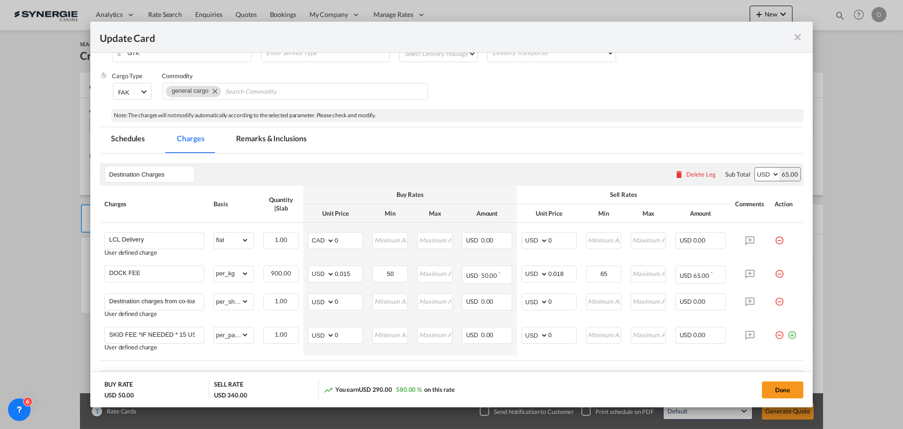
select select "per_bl"
select select "per_shipment"
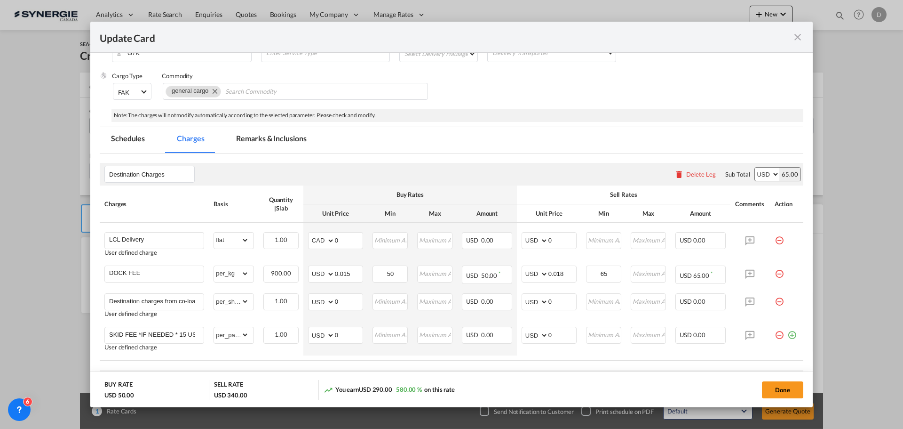
select select "per_shipment"
click at [293, 141] on md-tab-item "Remarks & Inclusions" at bounding box center [271, 140] width 93 height 26
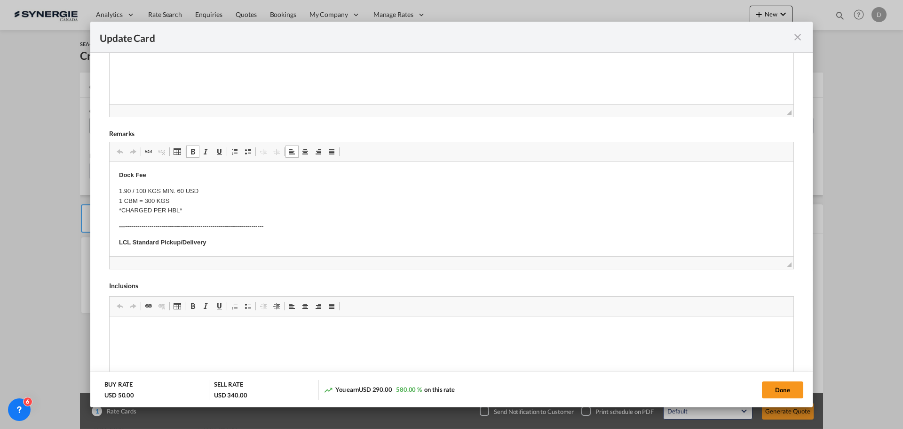
scroll to position [188, 0]
click at [157, 206] on p "Origin(s): Destination(s):" at bounding box center [451, 211] width 665 height 20
click at [163, 216] on p "Origin(s): Montreal CFS Destination(s):" at bounding box center [451, 211] width 665 height 20
click at [168, 215] on p "Origin(s): Montreal CFS Destination(s):" at bounding box center [451, 211] width 665 height 20
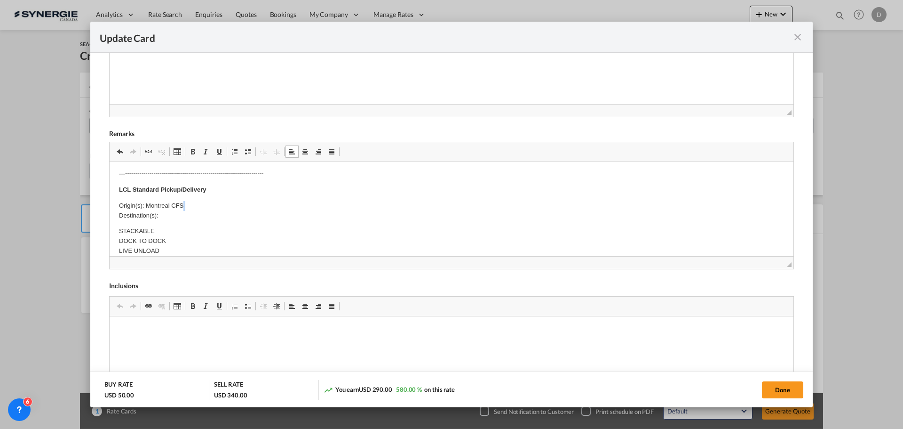
click at [168, 215] on p "Origin(s): Montreal CFS Destination(s):" at bounding box center [451, 211] width 665 height 20
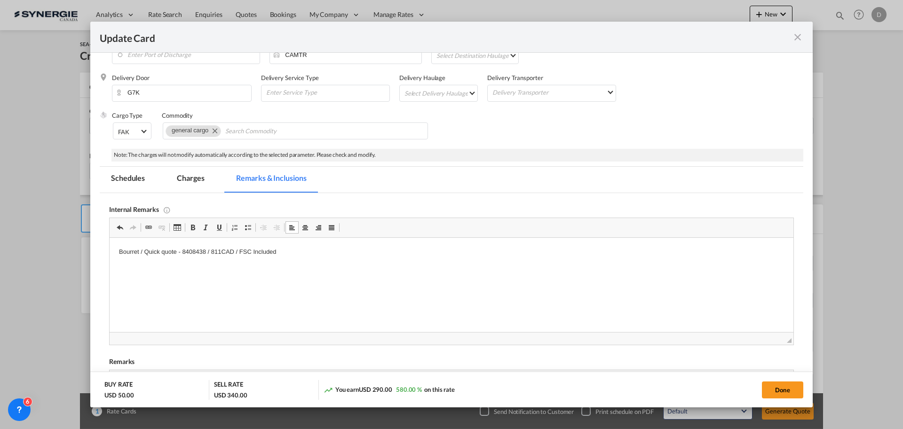
scroll to position [94, 0]
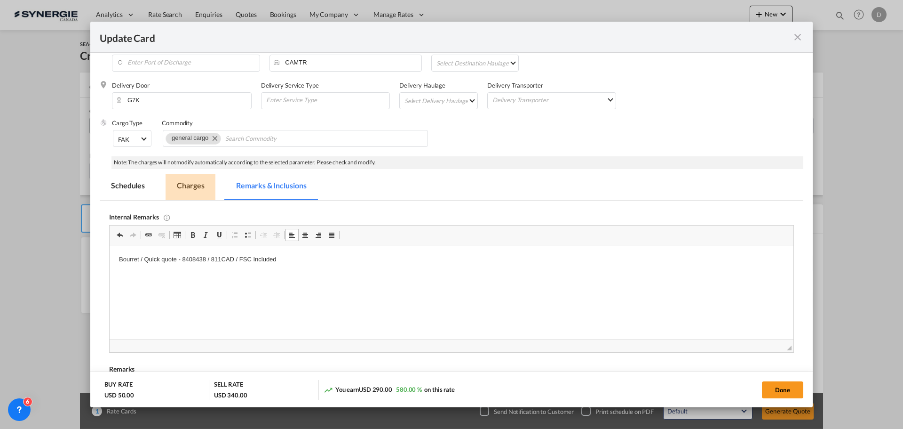
click at [193, 181] on md-tab-item "Charges" at bounding box center [191, 187] width 50 height 26
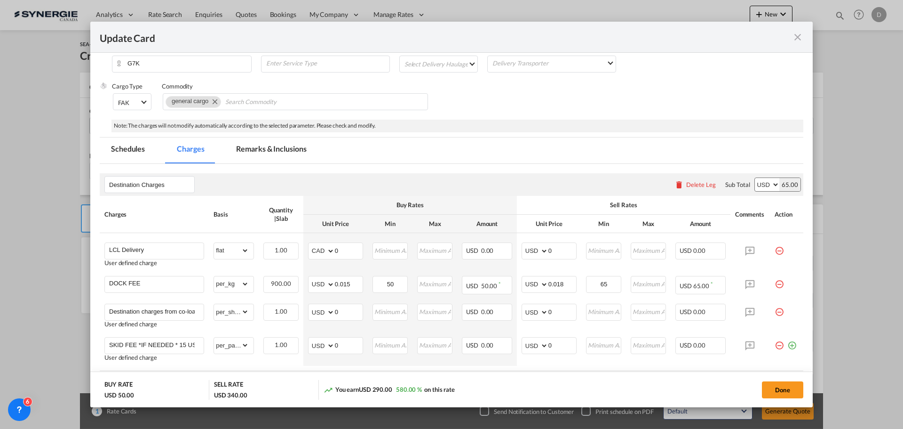
scroll to position [188, 0]
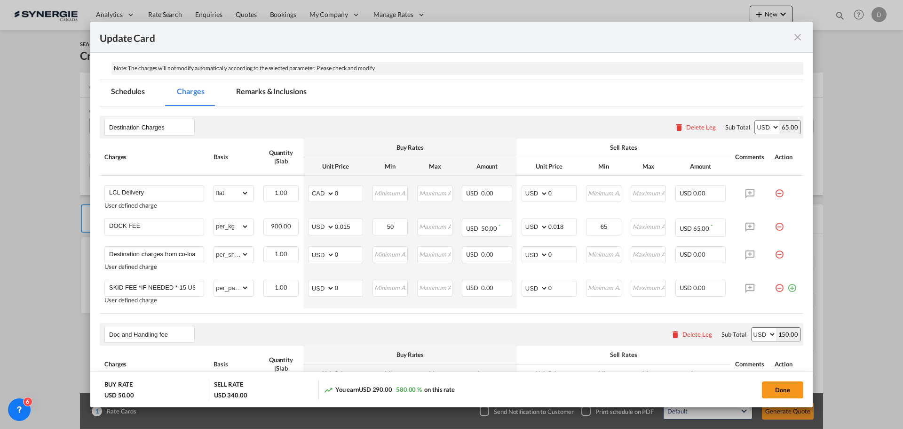
drag, startPoint x: 775, startPoint y: 226, endPoint x: 736, endPoint y: 220, distance: 39.9
click at [775, 226] on md-icon "icon-minus-circle-outline red-400-fg pt-7" at bounding box center [779, 222] width 9 height 9
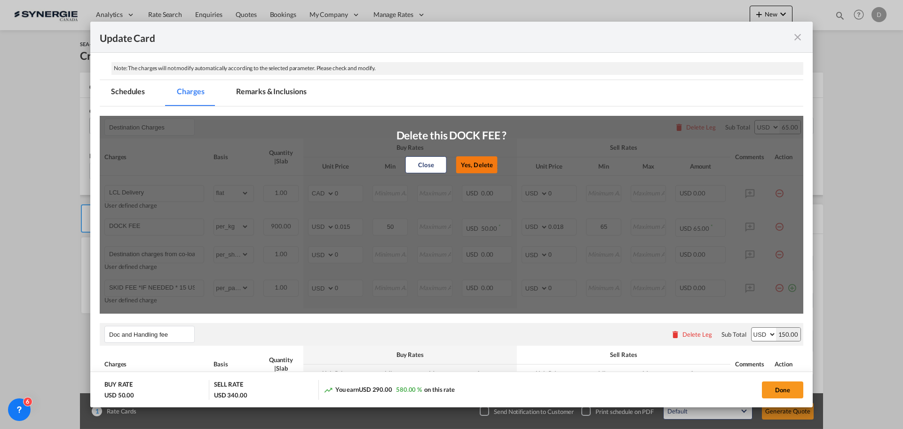
click at [484, 170] on button "Yes, Delete" at bounding box center [476, 164] width 41 height 17
type input "Destination charges from co-loader at cost if any"
select select "per_shipment"
type input "0"
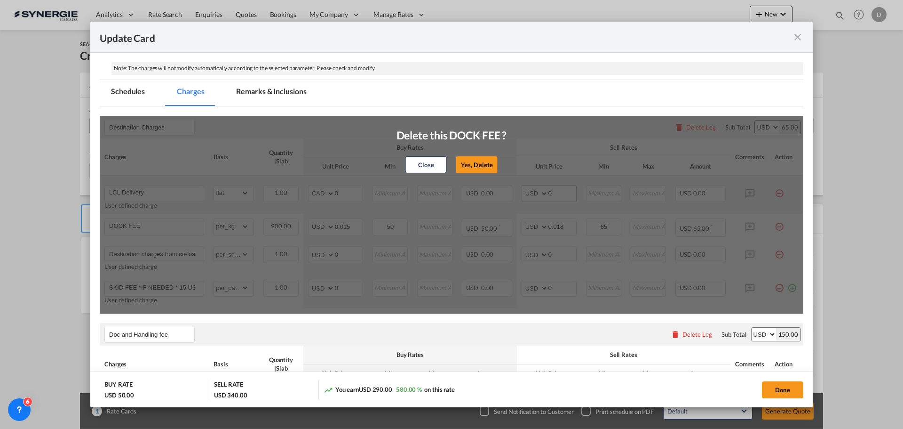
type input "SKID FEE *IF NEEDED * 15 USD PER SKID"
select select "per_pallet"
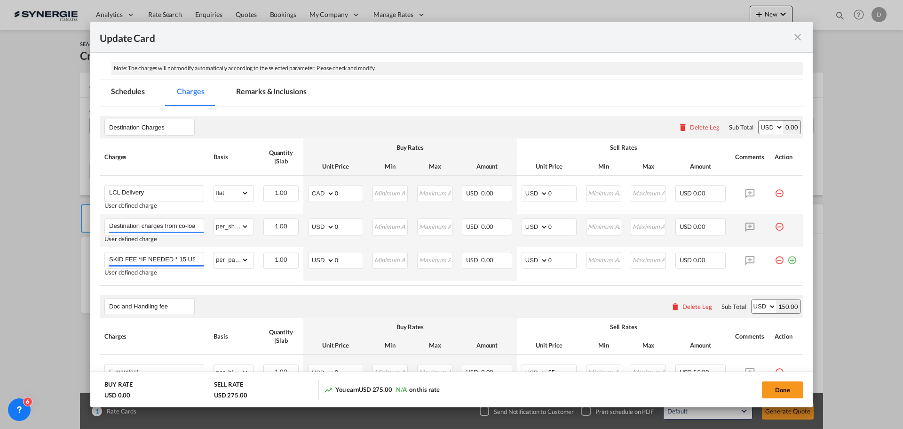
click at [775, 226] on md-icon "icon-minus-circle-outline red-400-fg pt-7" at bounding box center [779, 222] width 9 height 9
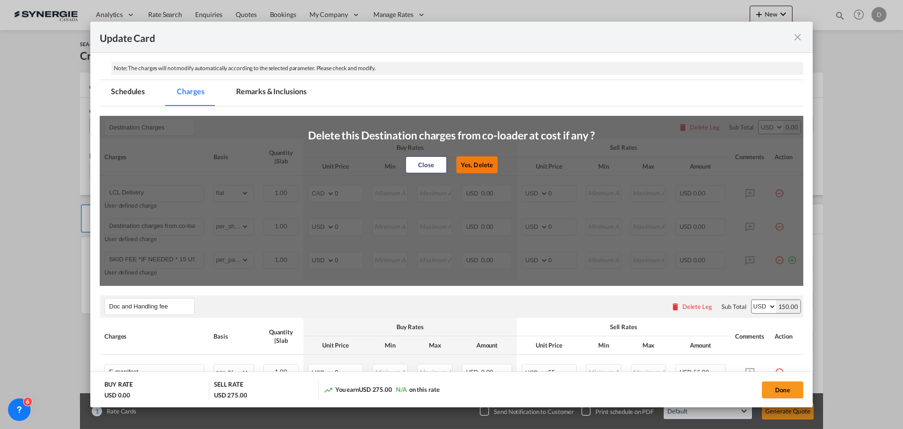
click at [487, 162] on button "Yes, Delete" at bounding box center [476, 164] width 41 height 17
type input "SKID FEE *IF NEEDED * 15 USD PER SKID"
select select "per_pallet"
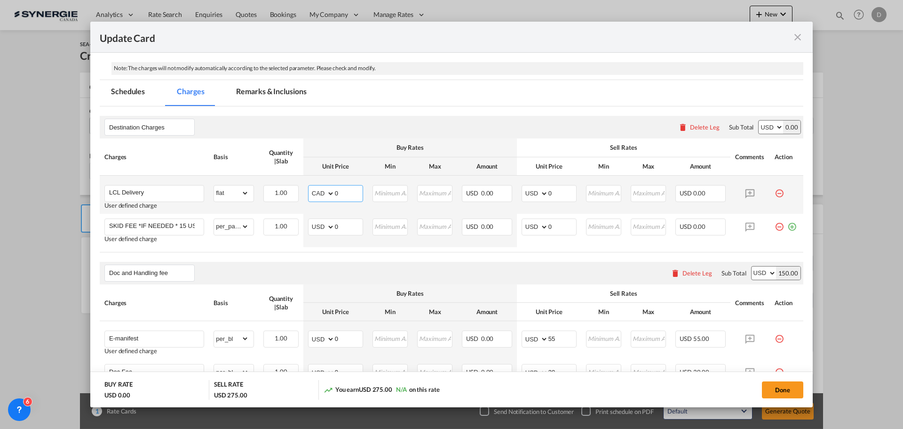
click at [330, 193] on select "AED AFN ALL AMD ANG AOA ARS AUD AWG AZN BAM BBD BDT BGN BHD BIF BMD BND [PERSON…" at bounding box center [322, 193] width 24 height 13
select select "string:USD"
click at [310, 187] on select "AED AFN ALL AMD ANG AOA ARS AUD AWG AZN BAM BBD BDT BGN BHD BIF BMD BND [PERSON…" at bounding box center [322, 193] width 24 height 13
drag, startPoint x: 333, startPoint y: 193, endPoint x: 356, endPoint y: 193, distance: 23.0
click at [356, 193] on input "0" at bounding box center [349, 192] width 28 height 14
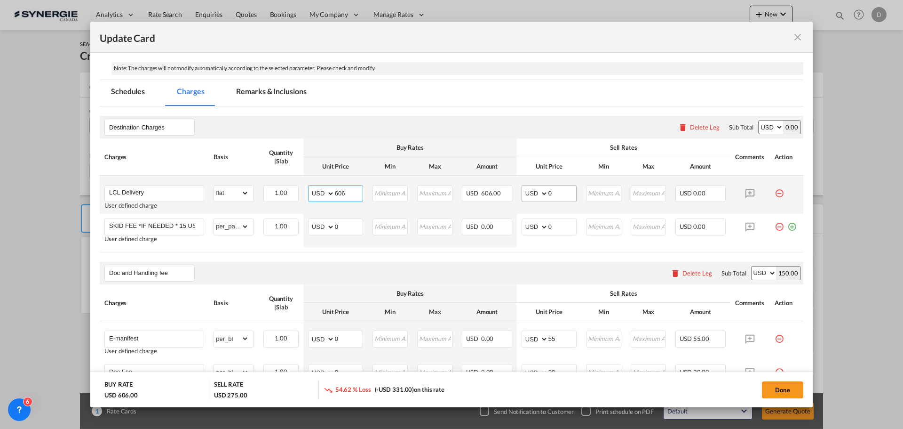
type input "606"
drag, startPoint x: 545, startPoint y: 192, endPoint x: 566, endPoint y: 193, distance: 21.2
click at [566, 193] on input "0" at bounding box center [562, 192] width 28 height 14
type input "750"
click at [784, 387] on button "Done" at bounding box center [782, 389] width 41 height 17
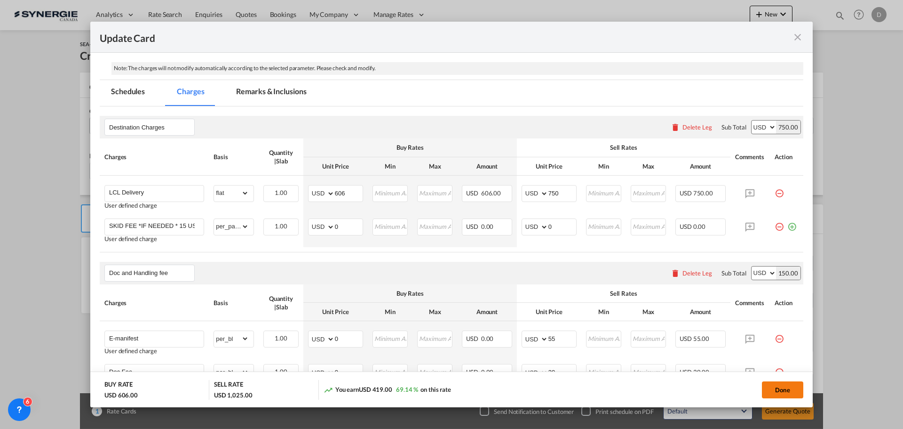
type input "[DATE]"
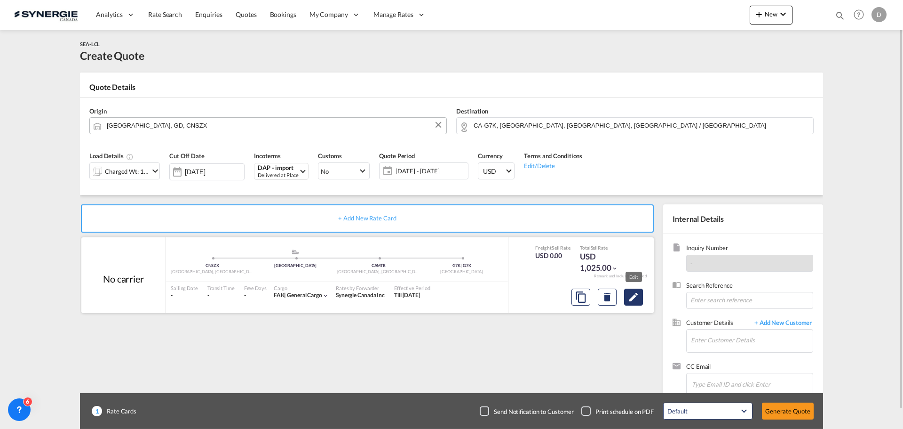
click at [637, 296] on md-icon "Edit" at bounding box center [633, 296] width 11 height 11
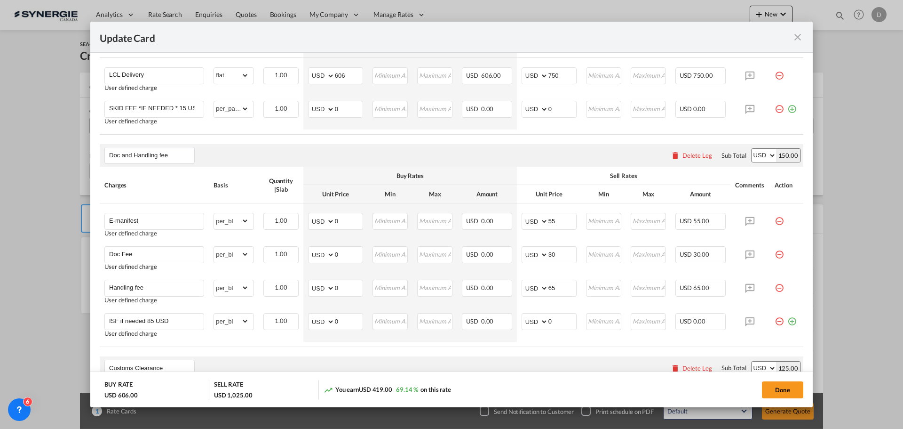
scroll to position [376, 0]
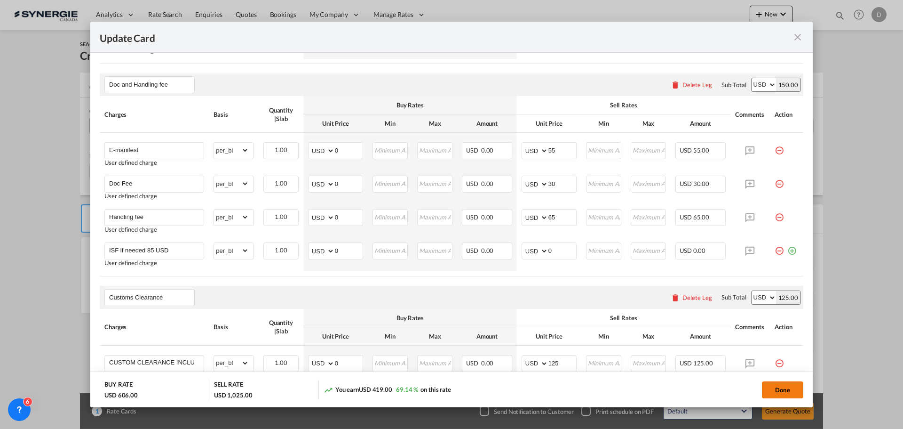
click at [768, 388] on button "Done" at bounding box center [782, 389] width 41 height 17
type input "[DATE]"
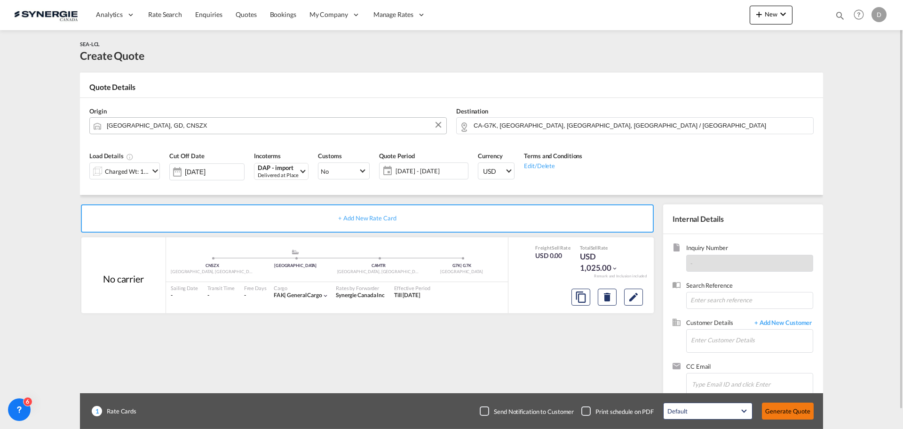
click at [792, 413] on button "Generate Quote" at bounding box center [788, 410] width 52 height 17
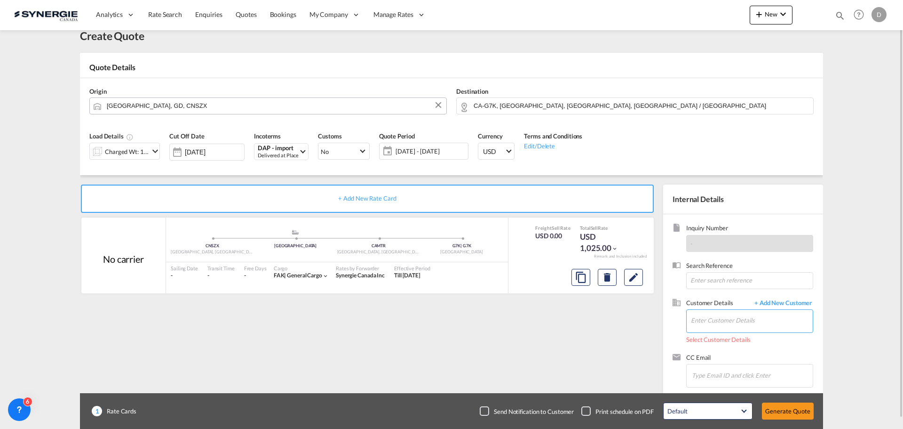
click at [738, 318] on input "Enter Customer Details" at bounding box center [752, 320] width 122 height 21
paste input "[EMAIL_ADDRESS][DOMAIN_NAME]"
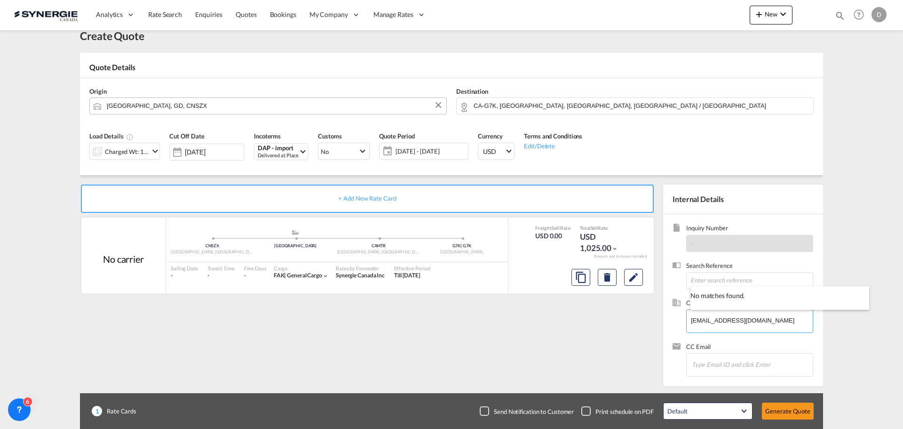
type input "[EMAIL_ADDRESS][DOMAIN_NAME]"
click at [799, 302] on span "+ Add New Customer" at bounding box center [782, 303] width 64 height 11
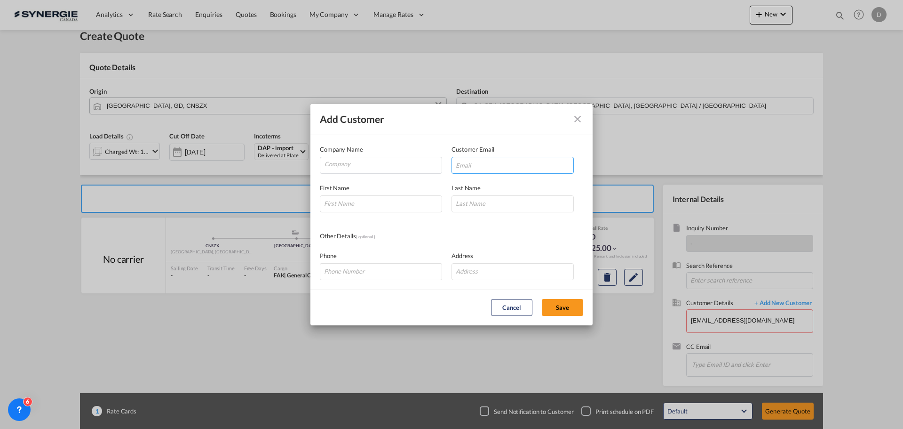
click at [460, 161] on input "Add Customer Company ..." at bounding box center [513, 165] width 122 height 17
paste input "[EMAIL_ADDRESS][DOMAIN_NAME]"
type input "[EMAIL_ADDRESS][DOMAIN_NAME]"
click at [378, 162] on input "Company" at bounding box center [383, 164] width 117 height 14
paste input "Everokgroup"
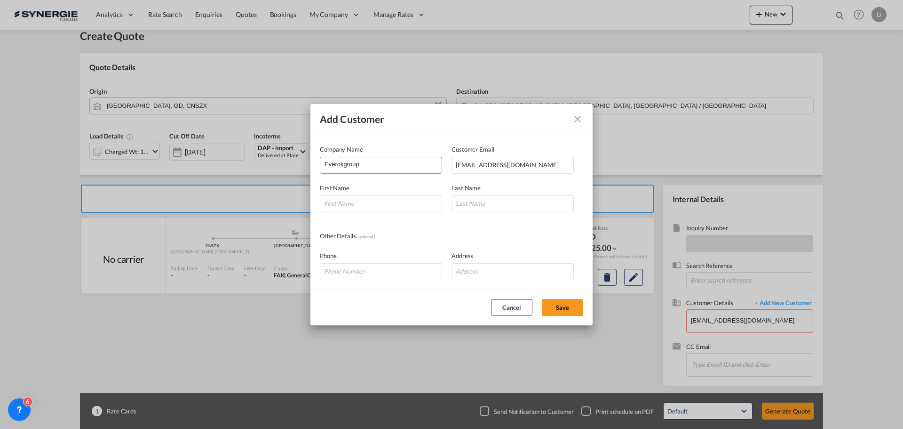
click at [0, 0] on li "EVEROKGROUP INT'L FORWARDING CO.,LTD.NINGBO BRANCH" at bounding box center [0, 0] width 0 height 0
paste input "[PERSON_NAME]"
type input "EVEROKGROUP INT'L FORWARDING CO.,LTD.NINGBO BRANCH"
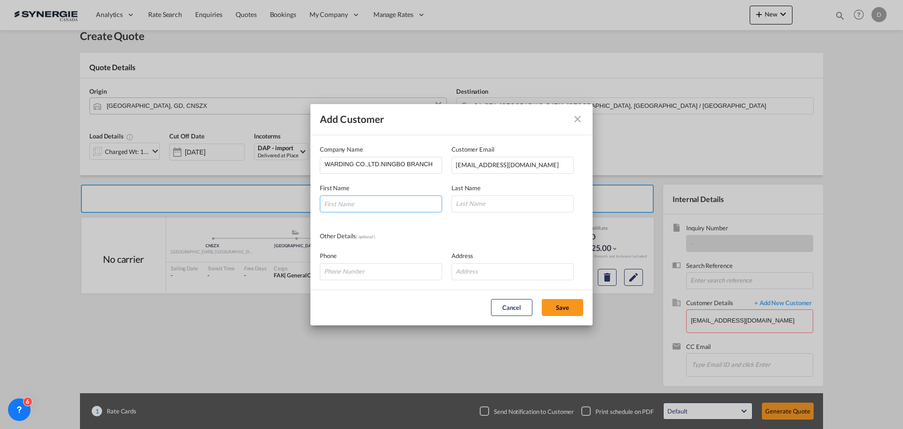
click at [381, 208] on input "Add Customer Company ..." at bounding box center [381, 203] width 122 height 17
click at [379, 207] on input "Add Customer Company ..." at bounding box center [381, 203] width 122 height 17
paste input "[PERSON_NAME]"
click at [352, 204] on input "[PERSON_NAME]" at bounding box center [381, 203] width 122 height 17
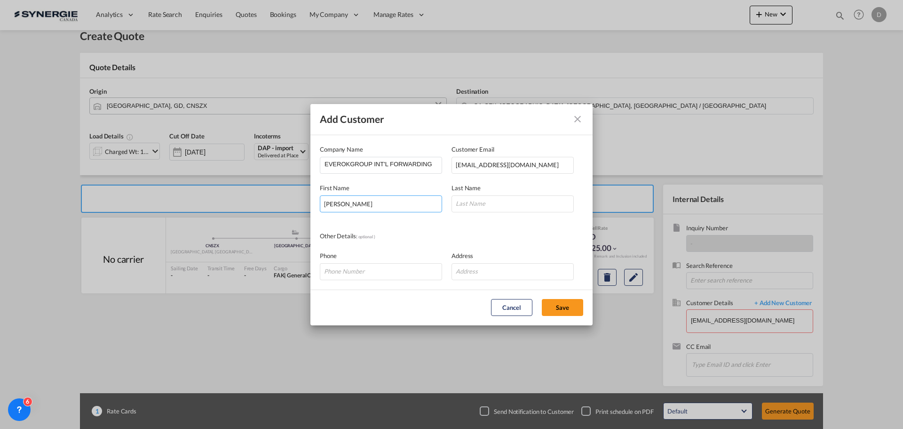
click at [352, 204] on input "[PERSON_NAME]" at bounding box center [381, 203] width 122 height 17
type input "Nanson"
click at [492, 204] on input "Add Customer Company ..." at bounding box center [513, 203] width 122 height 17
paste input "Zeng"
type input "Zeng"
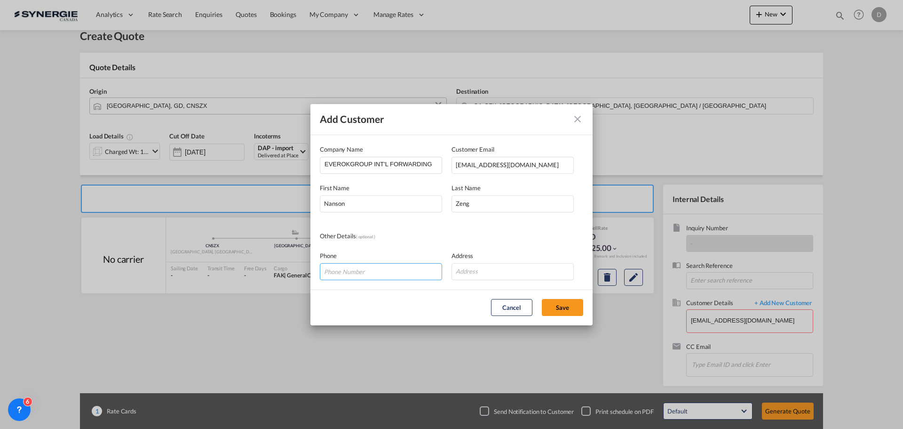
click at [348, 268] on input "Add Customer Company ..." at bounding box center [381, 271] width 122 height 17
paste input "86 20 22260944"
type input "86 20 22260944"
click at [510, 269] on input "Add Customer Company ..." at bounding box center [513, 271] width 122 height 17
paste input "[STREET_ADDRESS]"
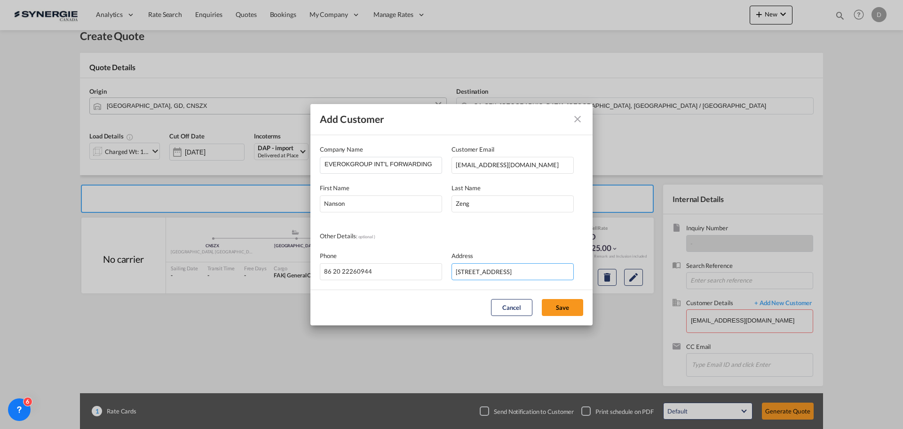
scroll to position [0, 137]
type input "[STREET_ADDRESS]"
click at [567, 309] on button "Save" at bounding box center [562, 307] width 41 height 17
type input "EVEROKGROUP INT'L FORWARDING CO.,LTD.NINGBO BRANCH, [PERSON_NAME], [EMAIL_ADDRE…"
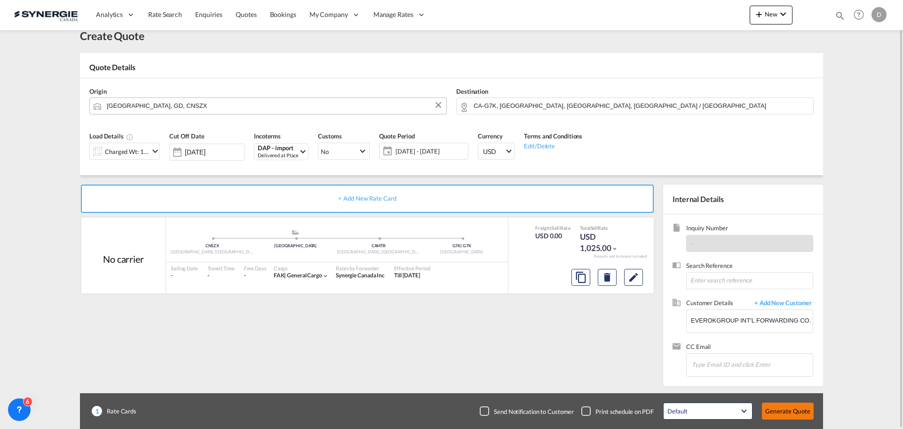
click at [784, 411] on button "Generate Quote" at bounding box center [788, 410] width 52 height 17
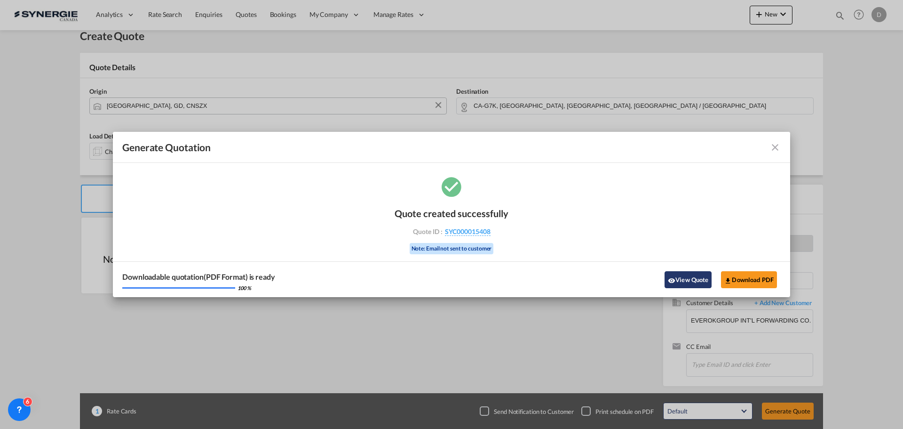
click at [686, 278] on button "View Quote" at bounding box center [688, 279] width 47 height 17
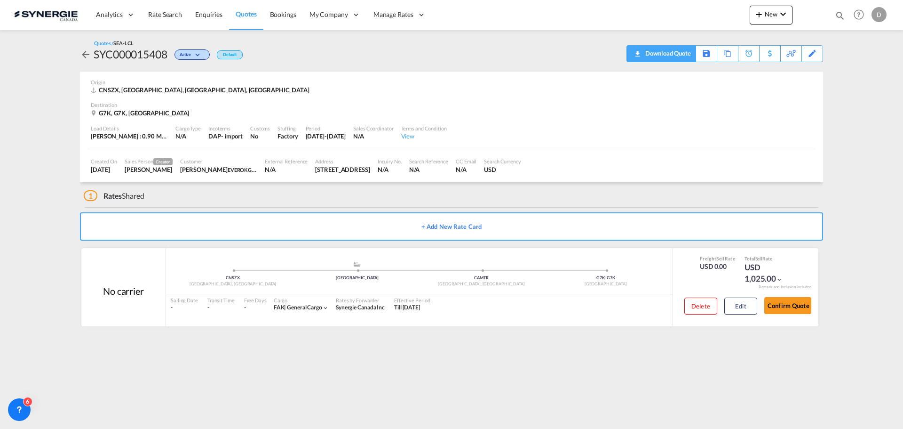
click at [683, 56] on div "Download Quote" at bounding box center [667, 53] width 48 height 15
